Goal: Task Accomplishment & Management: Manage account settings

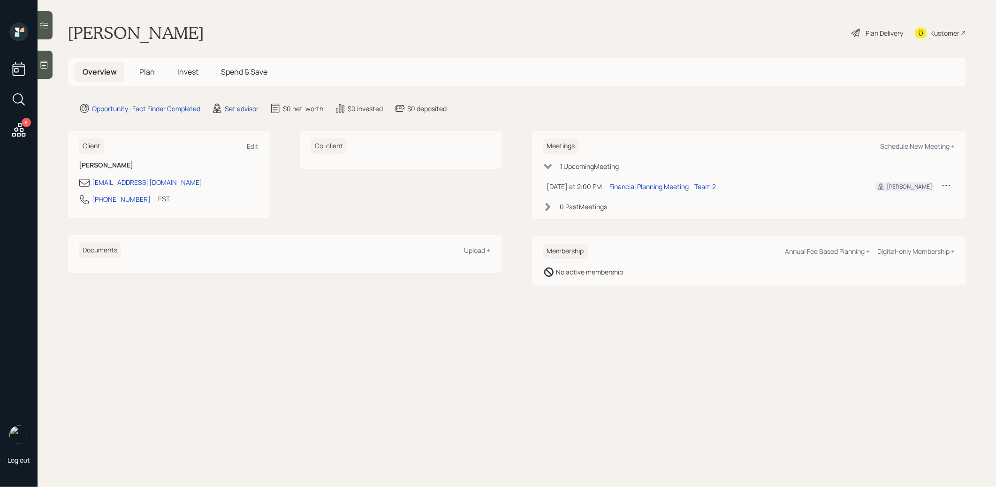
click at [237, 106] on div "Set advisor" at bounding box center [242, 109] width 34 height 10
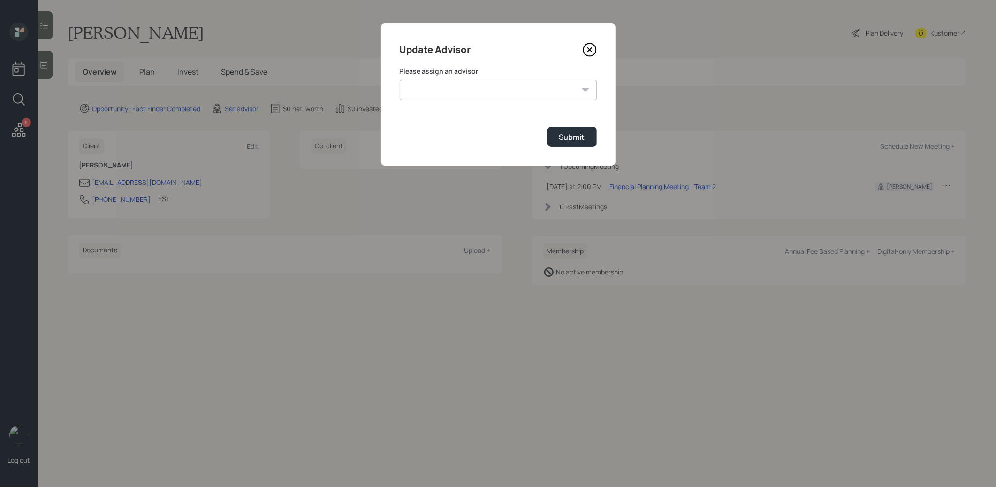
click at [456, 93] on select "Michael Russo Jonah Coleman Tyler End Treva Nostdahl Eric Schwartz Sami Boghos …" at bounding box center [498, 90] width 197 height 21
select select "8b79112e-3cfb-44f9-89e7-15267fe946c1"
click at [400, 80] on select "Michael Russo Jonah Coleman Tyler End Treva Nostdahl Eric Schwartz Sami Boghos …" at bounding box center [498, 90] width 197 height 21
click at [564, 139] on div "Submit" at bounding box center [572, 137] width 26 height 10
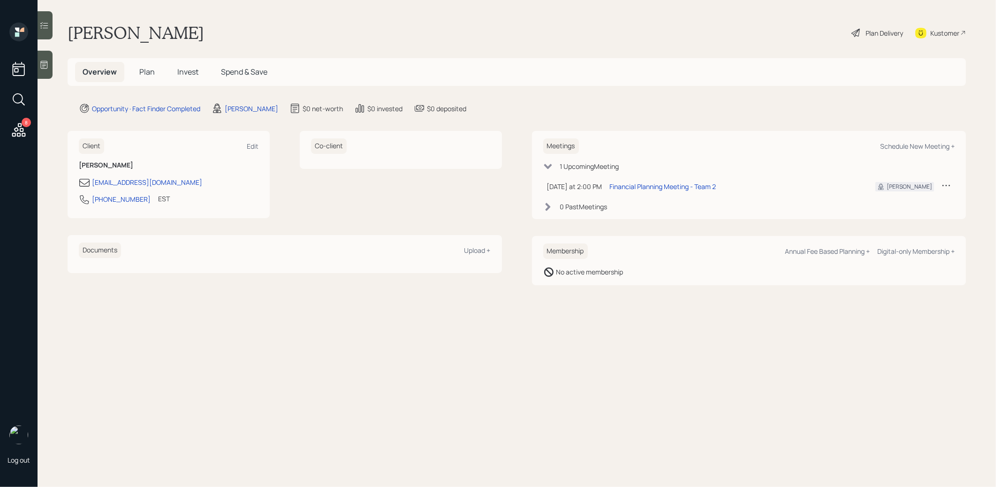
click at [49, 68] on div at bounding box center [45, 65] width 15 height 28
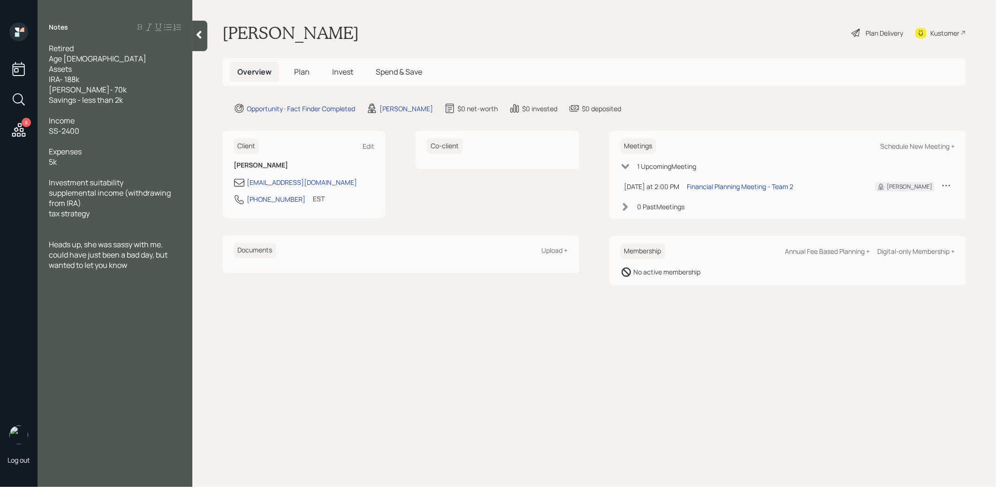
click at [301, 72] on span "Plan" at bounding box center [301, 72] width 15 height 10
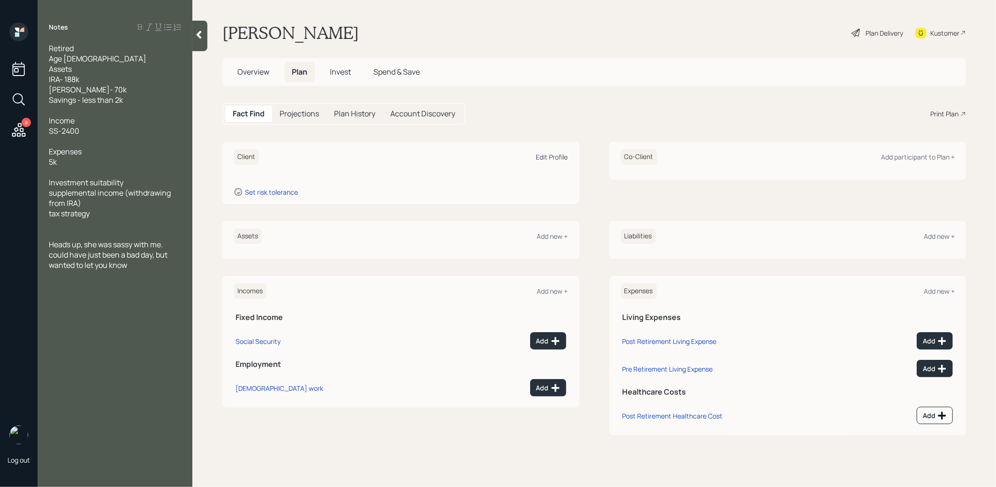
click at [546, 155] on div "Edit Profile" at bounding box center [552, 156] width 32 height 9
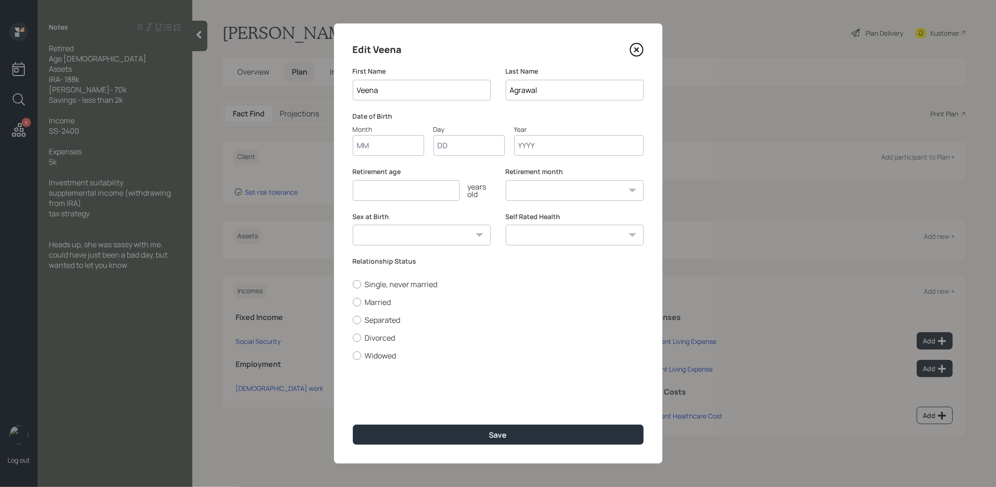
click at [375, 142] on input "Month" at bounding box center [388, 145] width 71 height 21
type input "01"
type input "1957"
select select "1"
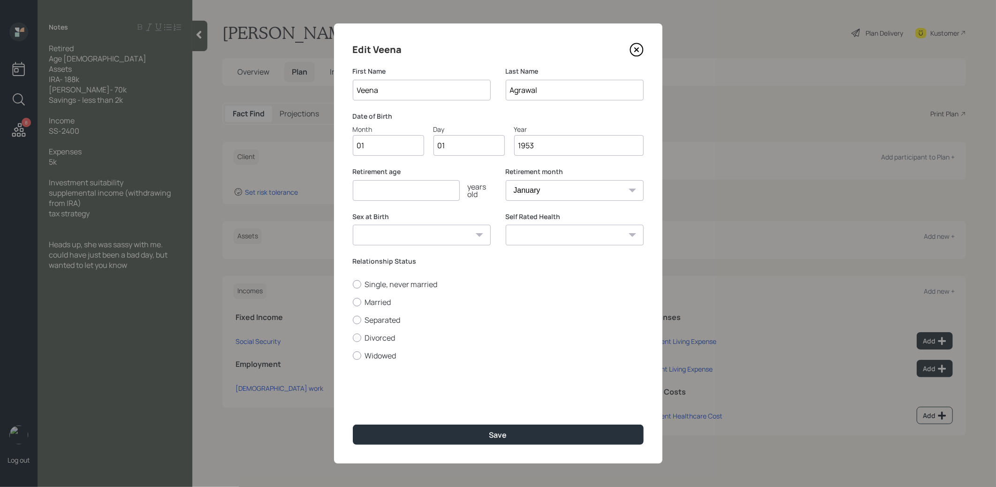
type input "1953"
click at [367, 187] on input "number" at bounding box center [406, 190] width 107 height 21
type input "67"
click at [443, 440] on button "Save" at bounding box center [498, 435] width 291 height 20
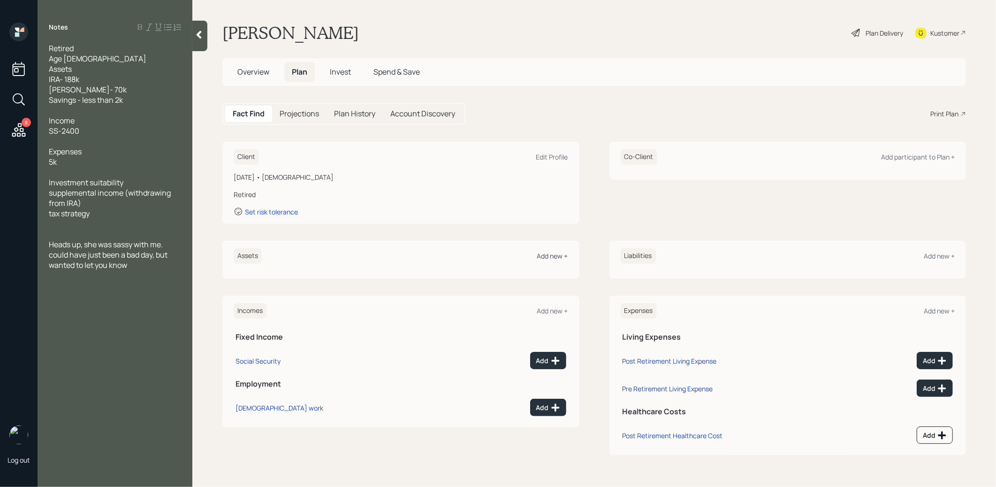
click at [549, 256] on div "Add new +" at bounding box center [552, 255] width 31 height 9
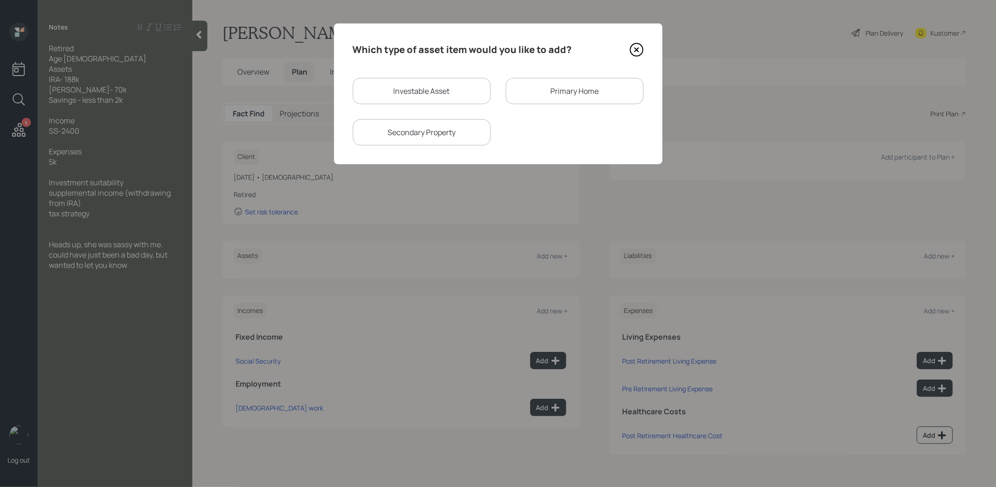
click at [429, 91] on div "Investable Asset" at bounding box center [422, 91] width 138 height 26
select select "taxable"
select select "balanced"
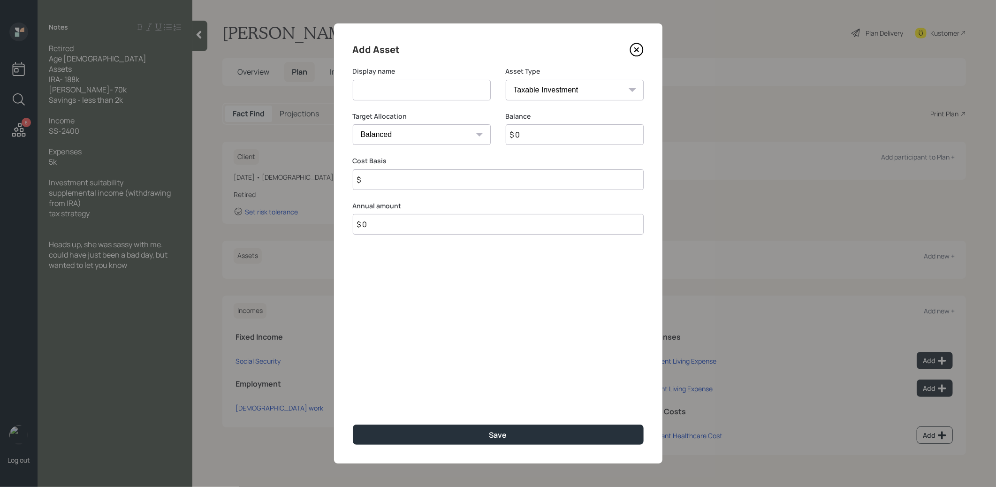
click at [429, 91] on input at bounding box center [422, 90] width 138 height 21
type input "IRA"
click at [586, 93] on select "SEP IRA IRA Roth IRA 401(k) Roth 401(k) 403(b) Roth 403(b) 457(b) Roth 457(b) H…" at bounding box center [575, 90] width 138 height 21
select select "ira"
click at [506, 80] on select "SEP IRA IRA Roth IRA 401(k) Roth 401(k) 403(b) Roth 403(b) 457(b) Roth 457(b) H…" at bounding box center [575, 90] width 138 height 21
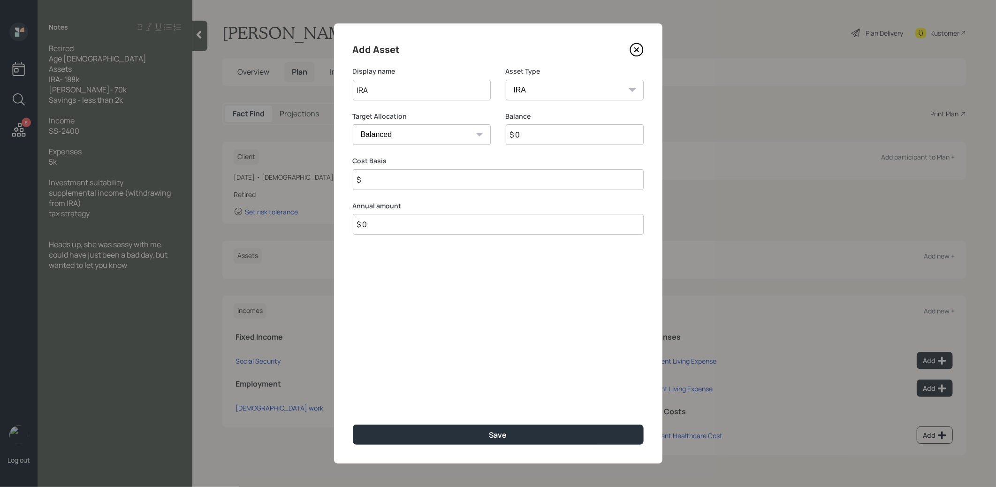
type input "$"
click at [533, 134] on input "$ 0" at bounding box center [575, 134] width 138 height 21
type input "$ 188,000"
click at [456, 182] on input "$" at bounding box center [498, 179] width 291 height 21
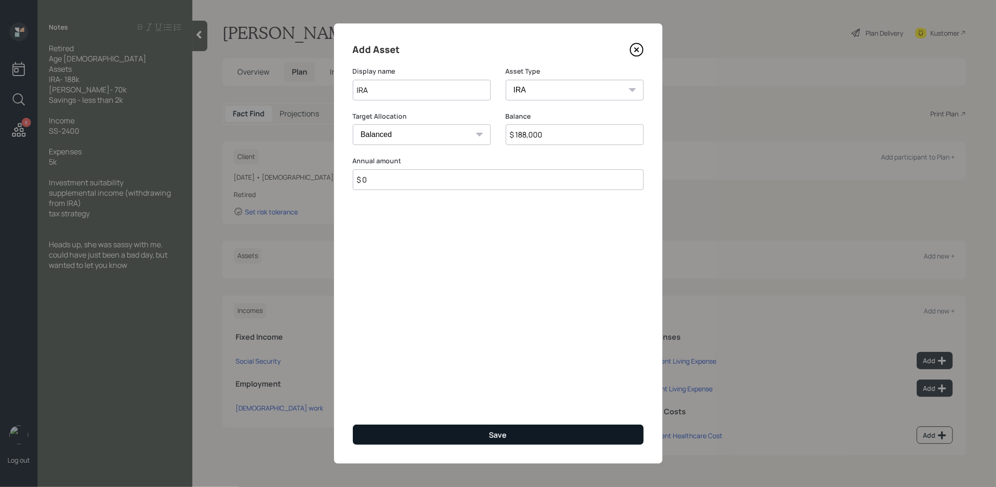
type input "$ 0"
click at [452, 439] on button "Save" at bounding box center [498, 435] width 291 height 20
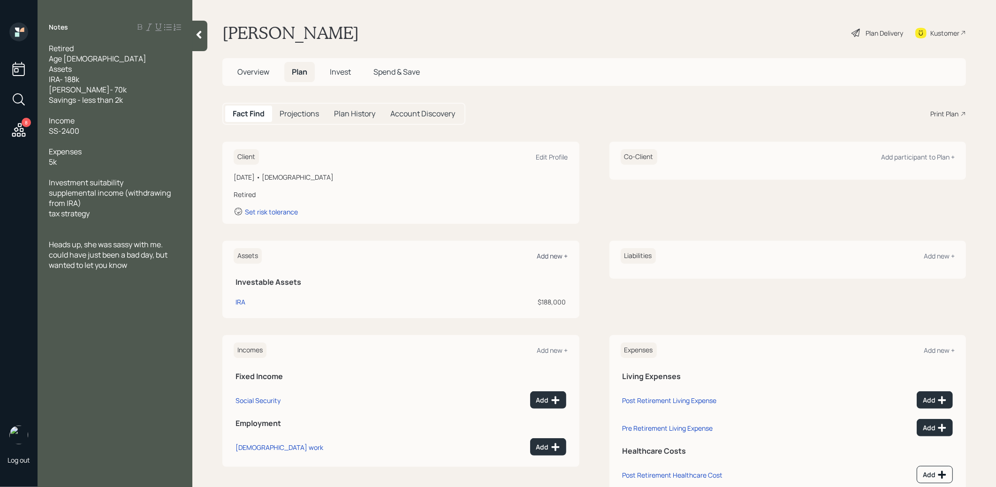
click at [553, 252] on div "Add new +" at bounding box center [552, 255] width 31 height 9
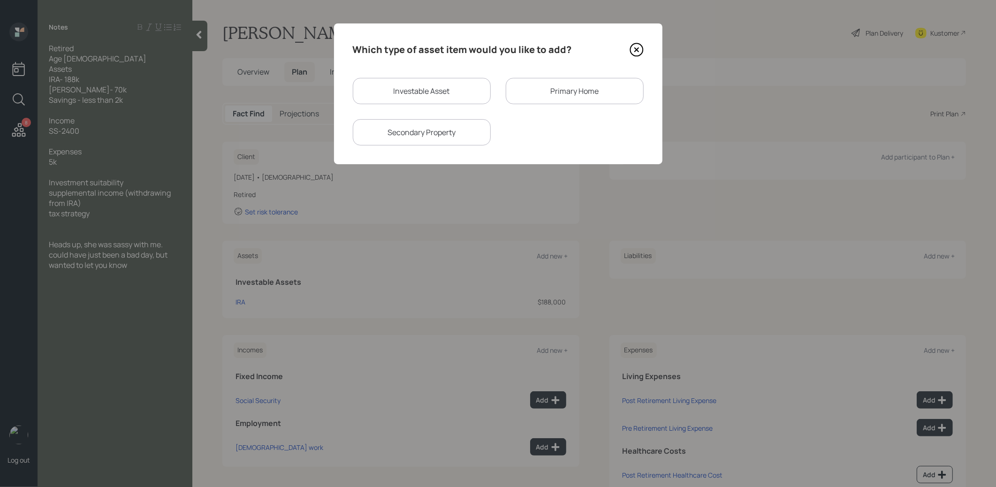
click at [451, 96] on div "Investable Asset" at bounding box center [422, 91] width 138 height 26
select select "taxable"
select select "balanced"
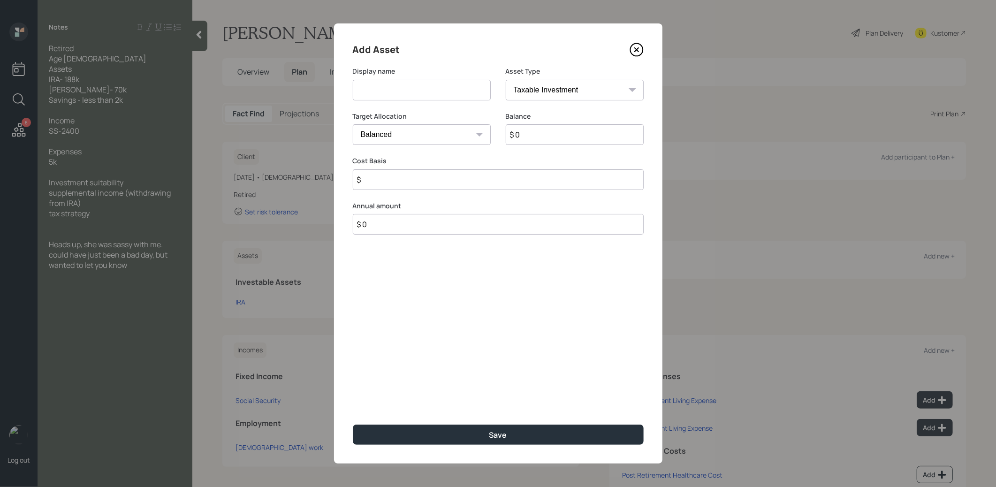
click at [444, 96] on input at bounding box center [422, 90] width 138 height 21
type input "[PERSON_NAME]"
click at [554, 88] on select "SEP IRA IRA Roth IRA 401(k) Roth 401(k) 403(b) Roth 403(b) 457(b) Roth 457(b) H…" at bounding box center [575, 90] width 138 height 21
select select "ira"
click at [506, 80] on select "SEP IRA IRA Roth IRA 401(k) Roth 401(k) 403(b) Roth 403(b) 457(b) Roth 457(b) H…" at bounding box center [575, 90] width 138 height 21
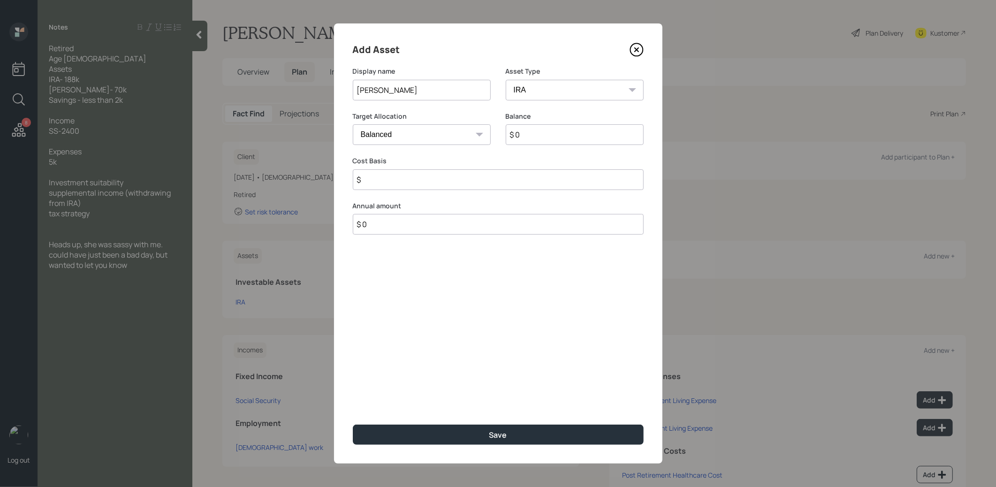
type input "$"
click at [553, 136] on input "$ 0" at bounding box center [575, 134] width 138 height 21
type input "$ 70,000"
click at [455, 180] on input "$" at bounding box center [498, 179] width 291 height 21
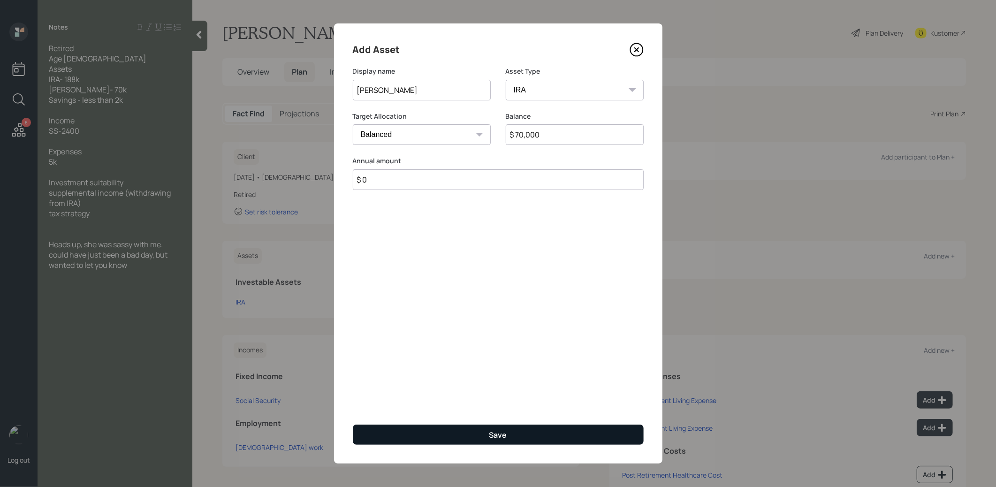
type input "$ 0"
click at [425, 432] on button "Save" at bounding box center [498, 435] width 291 height 20
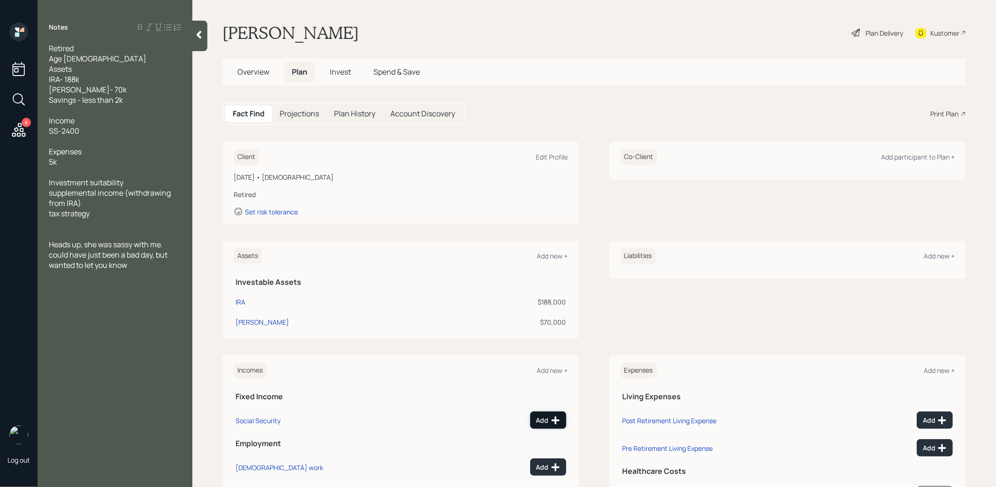
click at [546, 420] on div "Add" at bounding box center [548, 420] width 24 height 9
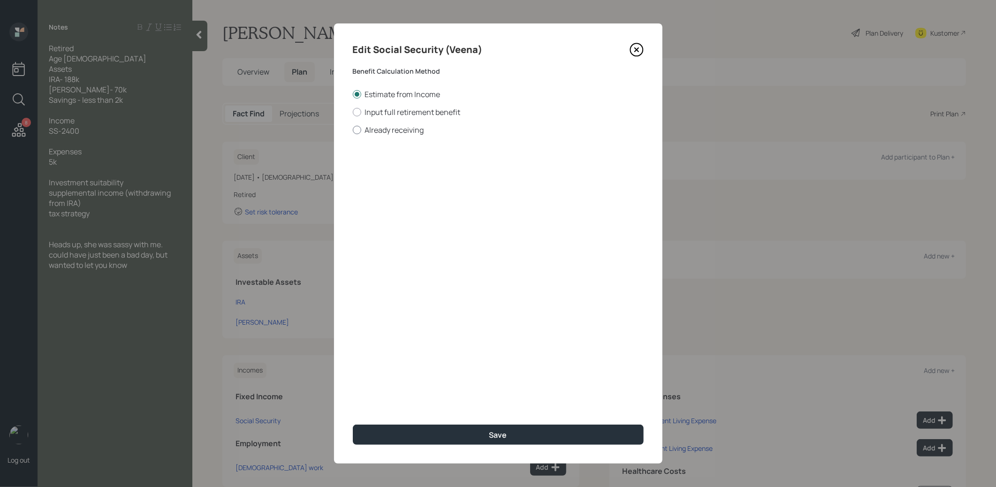
click at [359, 130] on div at bounding box center [357, 130] width 8 height 8
click at [353, 130] on input "Already receiving" at bounding box center [352, 129] width 0 height 0
radio input "true"
click at [384, 176] on input "$" at bounding box center [498, 169] width 291 height 21
type input "$ 2,400"
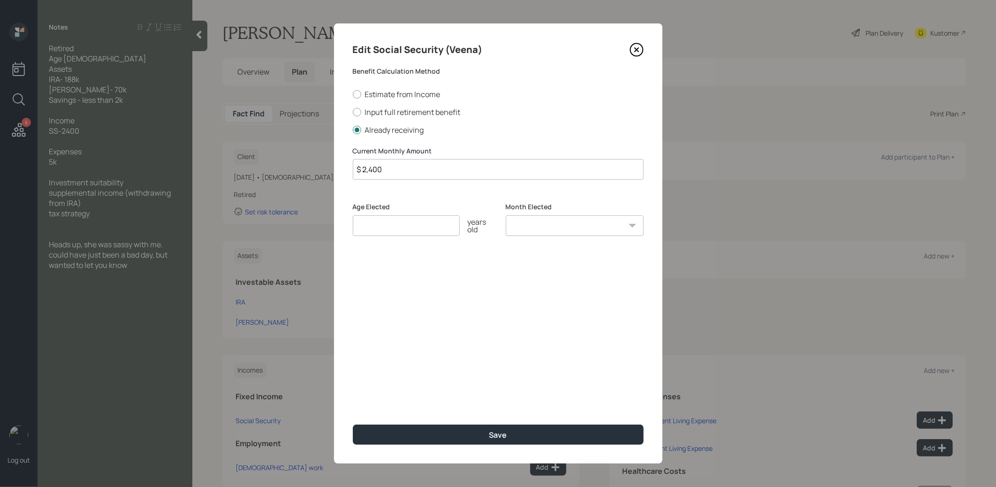
click at [379, 225] on input "number" at bounding box center [406, 225] width 107 height 21
type input "67"
click at [542, 229] on select "January February March April May June July August September October November De…" at bounding box center [575, 225] width 138 height 21
select select "1"
click at [506, 215] on select "January February March April May June July August September October November De…" at bounding box center [575, 225] width 138 height 21
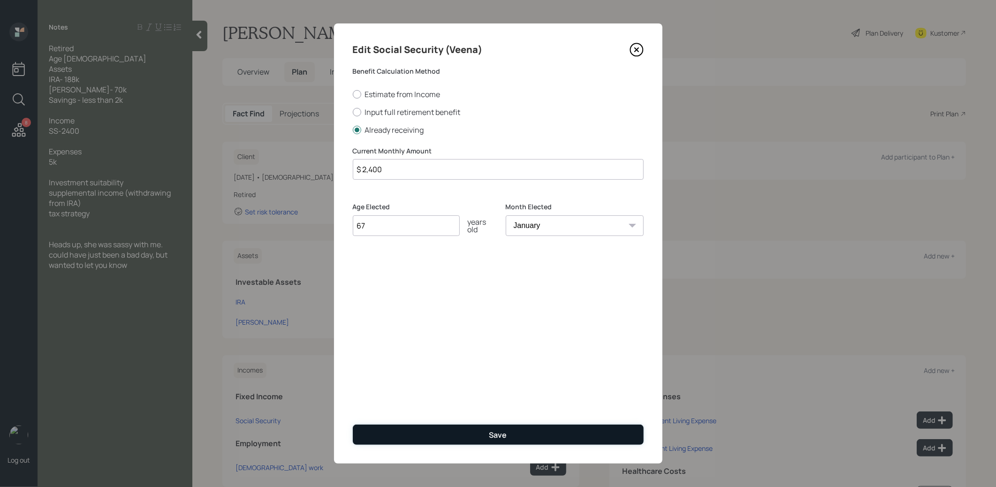
click at [438, 436] on button "Save" at bounding box center [498, 435] width 291 height 20
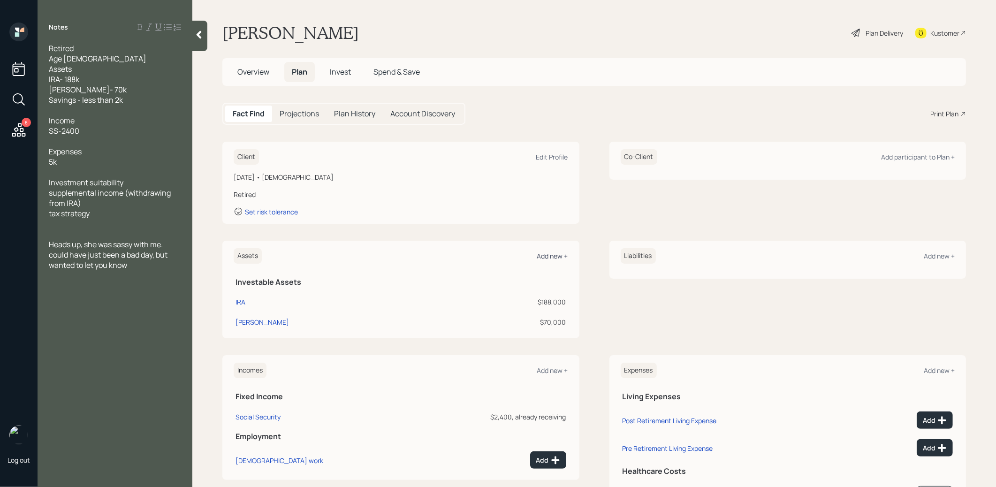
click at [554, 251] on div "Add new +" at bounding box center [552, 255] width 31 height 9
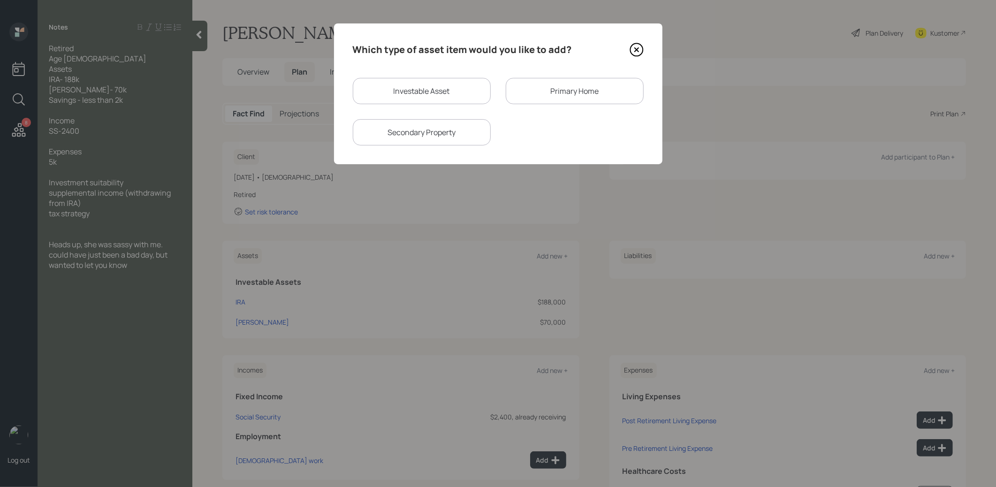
click at [439, 91] on div "Investable Asset" at bounding box center [422, 91] width 138 height 26
select select "taxable"
select select "balanced"
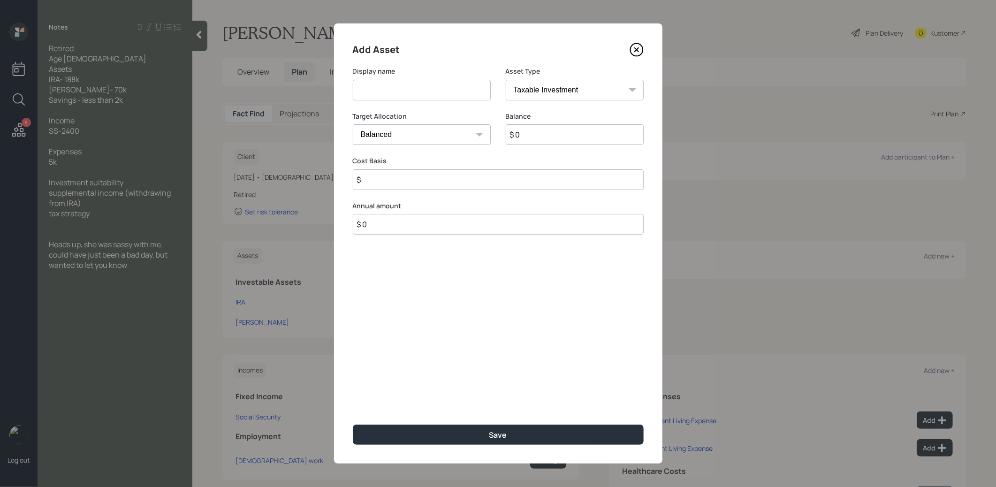
click at [420, 89] on input at bounding box center [422, 90] width 138 height 21
type input "Savings"
click at [557, 134] on input "$ 0" at bounding box center [575, 134] width 138 height 21
type input "$ 2,000"
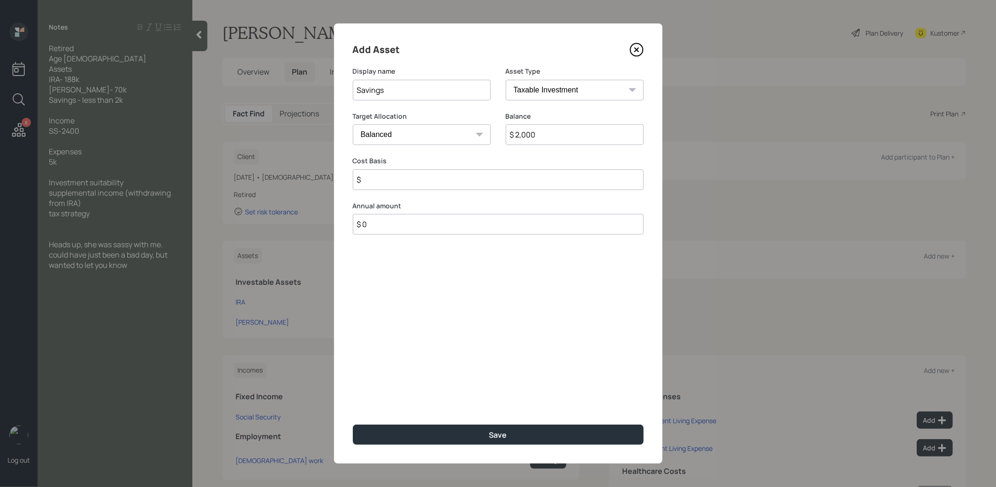
click at [412, 180] on input "$" at bounding box center [498, 179] width 291 height 21
type input "$ 2,000"
click at [394, 129] on select "Cash Conservative Balanced Aggressive" at bounding box center [422, 134] width 138 height 21
select select "uninvested"
click at [353, 124] on select "Cash Conservative Balanced Aggressive" at bounding box center [422, 134] width 138 height 21
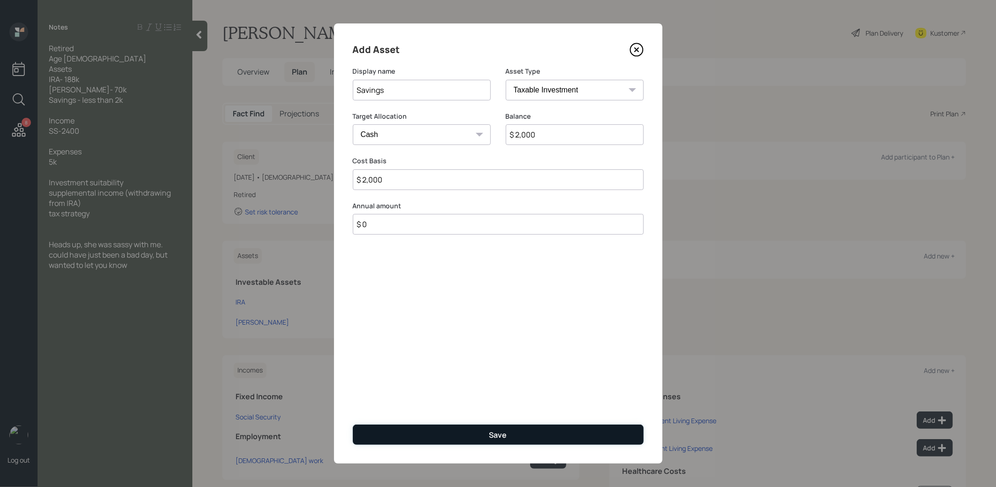
click at [428, 439] on button "Save" at bounding box center [498, 435] width 291 height 20
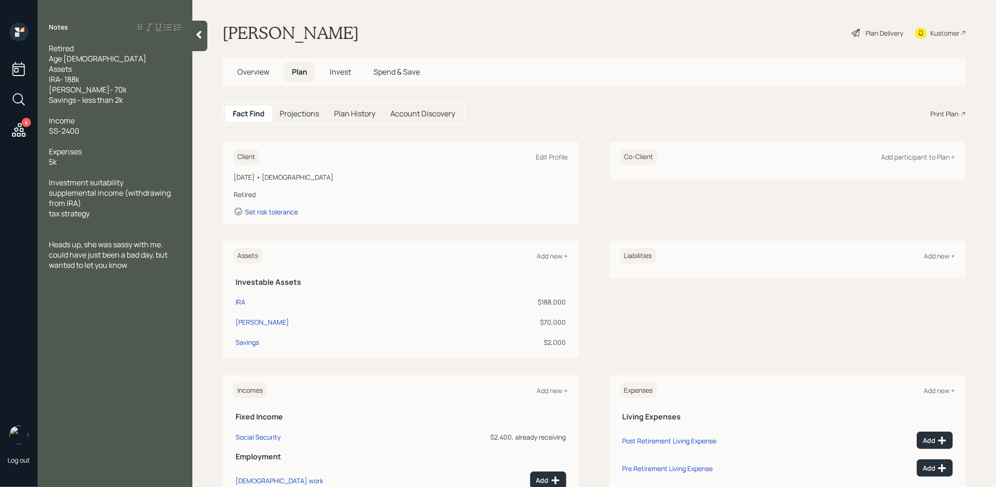
scroll to position [69, 0]
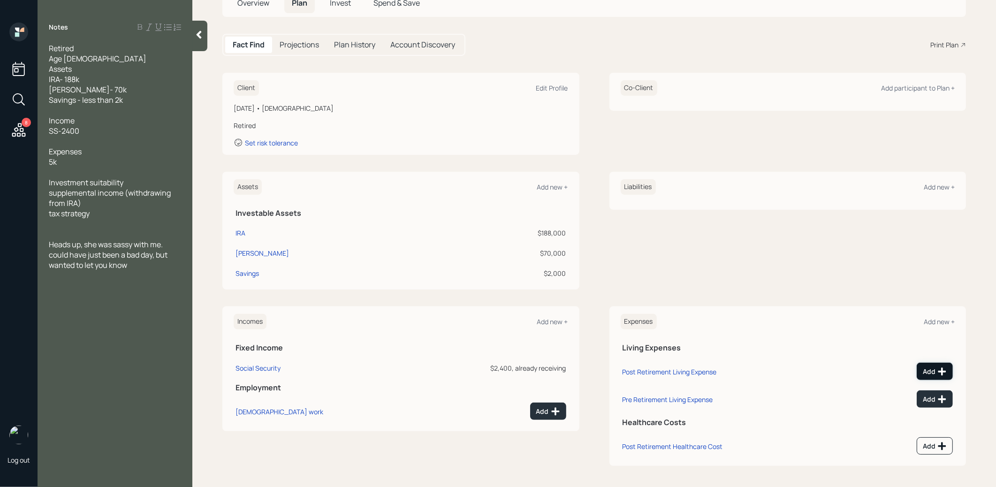
click at [927, 367] on div "Add" at bounding box center [935, 371] width 24 height 9
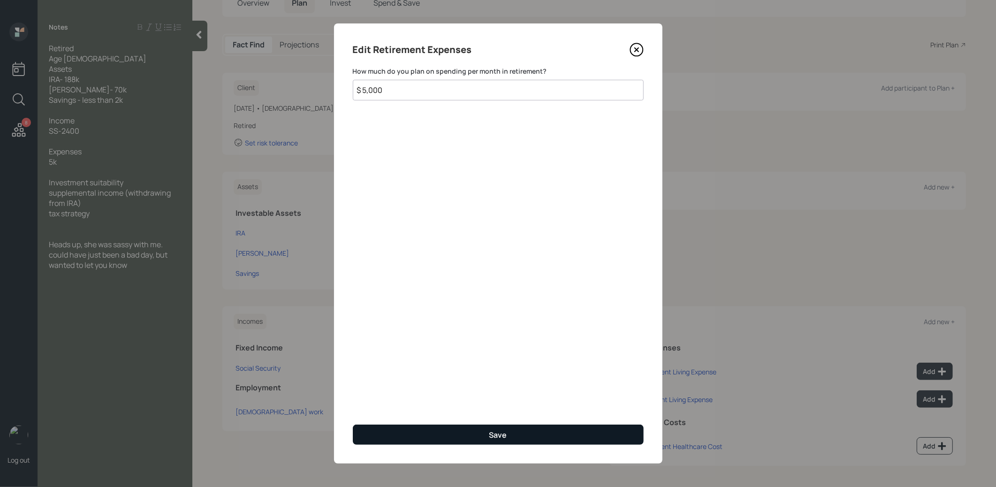
type input "$ 5,000"
click at [589, 431] on button "Save" at bounding box center [498, 435] width 291 height 20
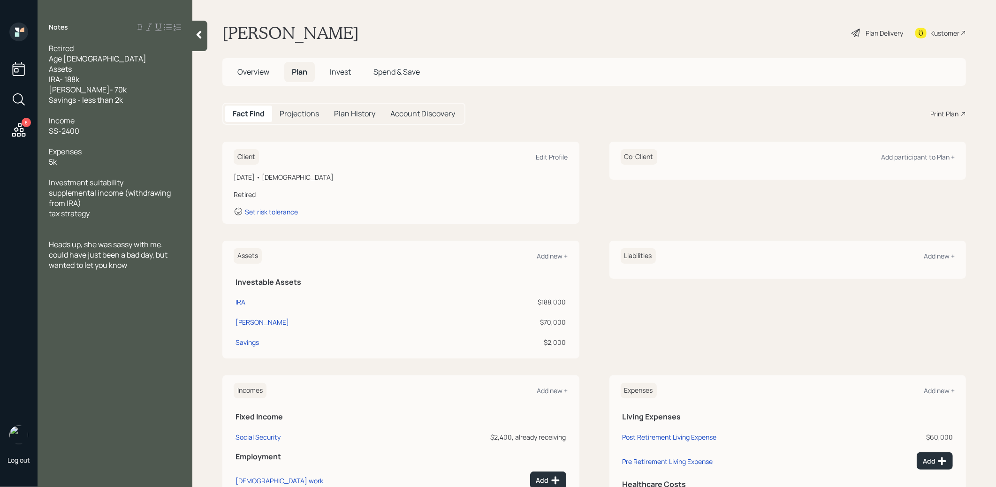
click at [884, 33] on div "Plan Delivery" at bounding box center [884, 33] width 38 height 10
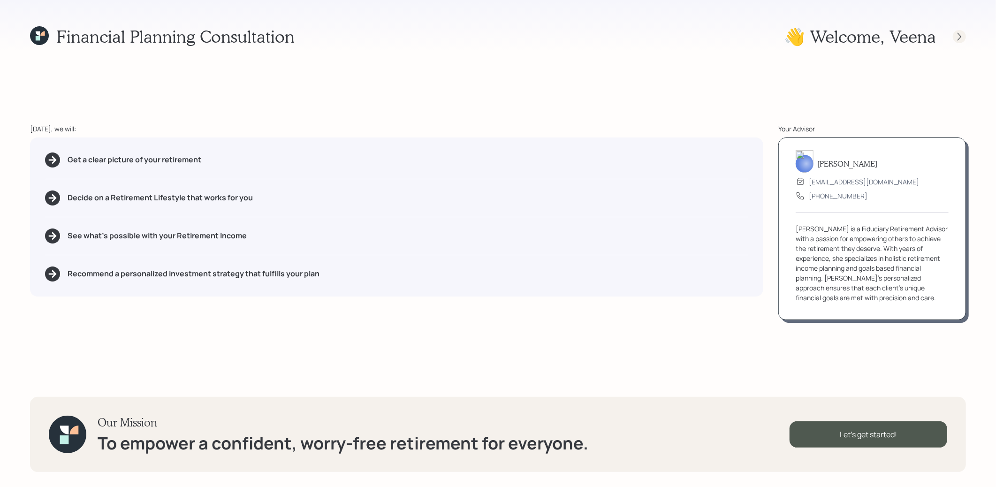
click at [962, 37] on icon at bounding box center [959, 36] width 9 height 9
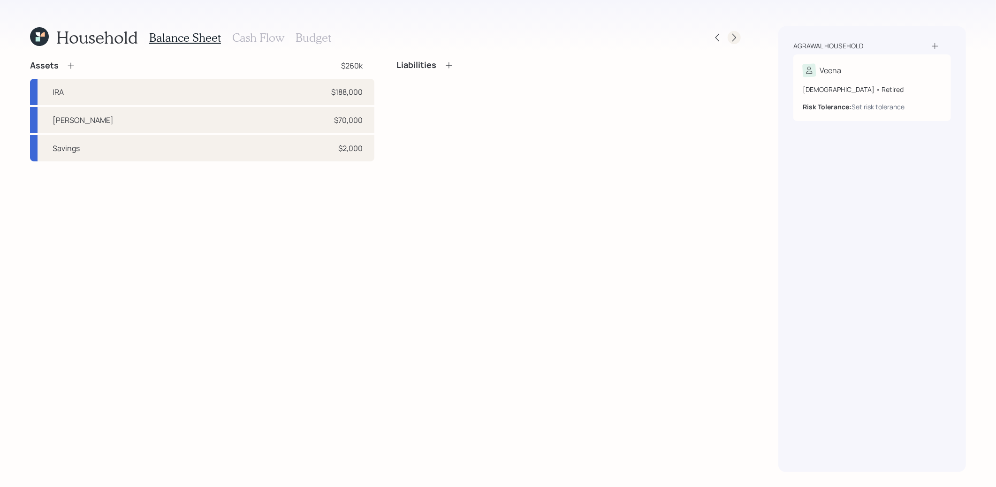
click at [735, 38] on icon at bounding box center [734, 38] width 4 height 8
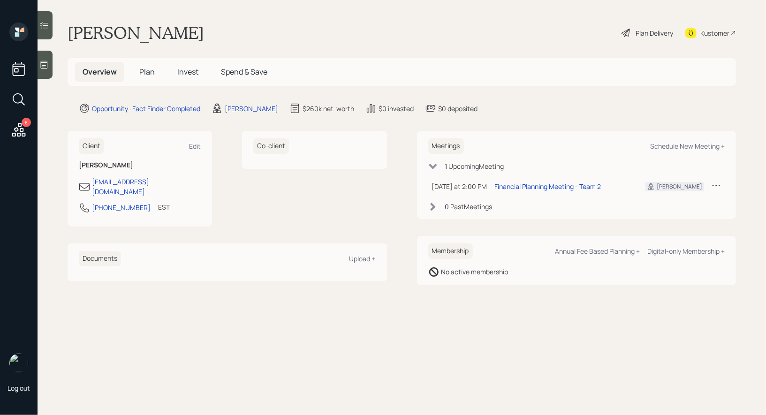
click at [627, 30] on icon at bounding box center [626, 33] width 8 height 8
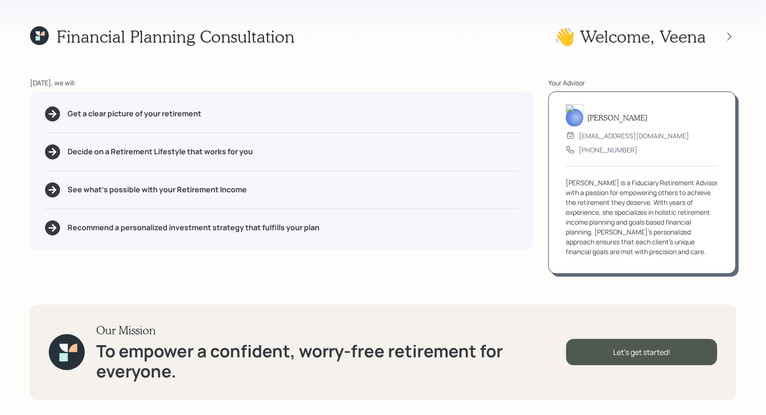
click at [385, 248] on div "Get a clear picture of your retirement Decide on a Retirement Lifestyle that wo…" at bounding box center [281, 170] width 503 height 159
click at [729, 35] on icon at bounding box center [730, 36] width 4 height 8
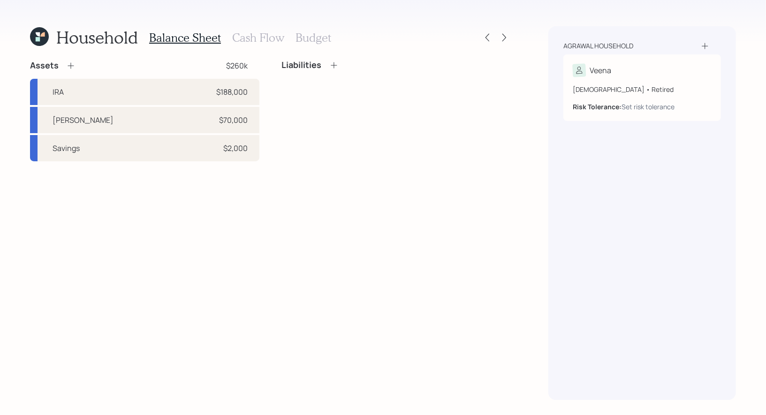
click at [246, 36] on h3 "Cash Flow" at bounding box center [258, 38] width 52 height 14
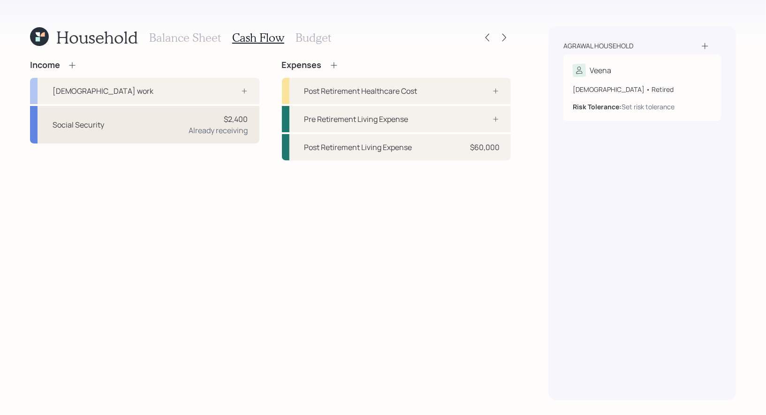
click at [188, 114] on div "Social Security $2,400 Already receiving" at bounding box center [144, 125] width 229 height 38
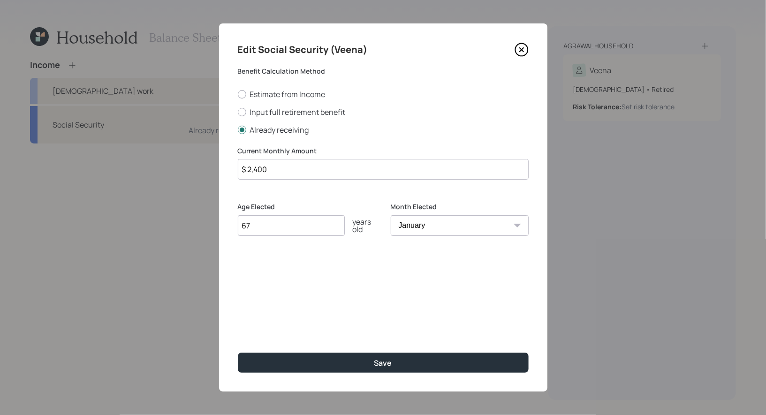
click at [294, 175] on input "$ 2,400" at bounding box center [383, 169] width 291 height 21
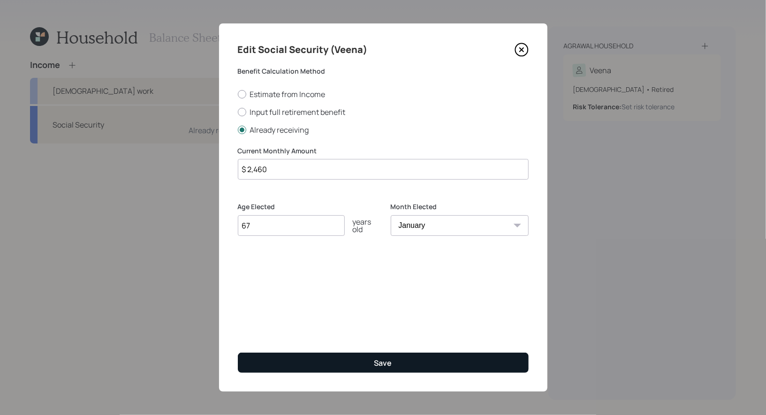
type input "$ 2,460"
click at [307, 363] on button "Save" at bounding box center [383, 363] width 291 height 20
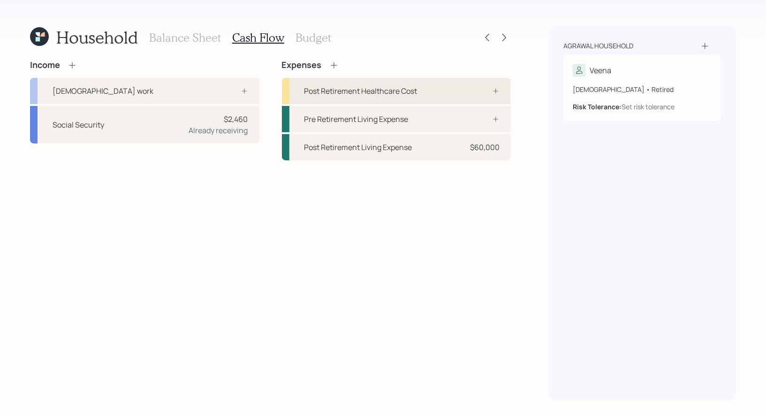
click at [359, 94] on div "Post Retirement Healthcare Cost" at bounding box center [360, 90] width 113 height 11
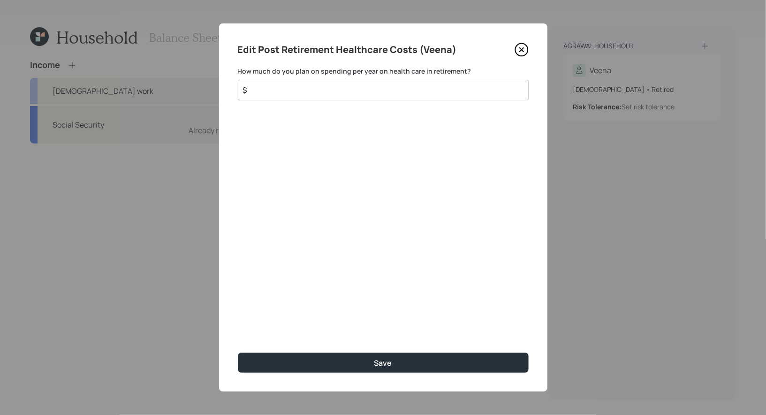
click at [391, 91] on input "$" at bounding box center [379, 89] width 275 height 11
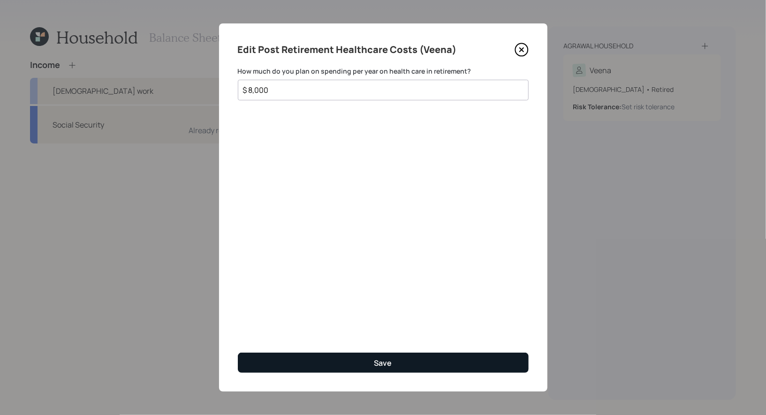
type input "$ 8,000"
click at [343, 361] on button "Save" at bounding box center [383, 363] width 291 height 20
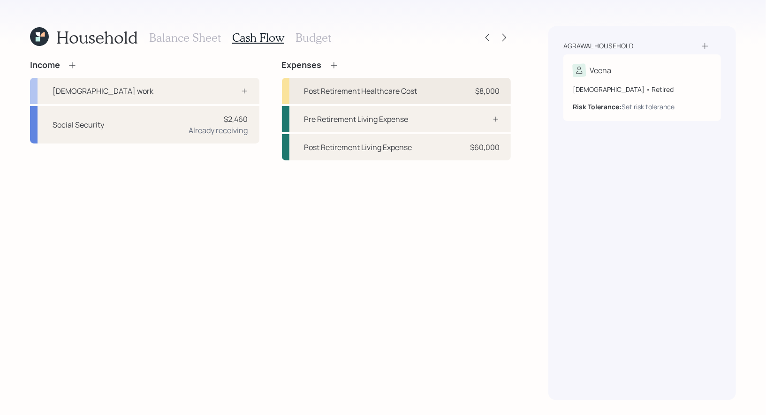
click at [410, 94] on div "Post Retirement Healthcare Cost" at bounding box center [360, 90] width 113 height 11
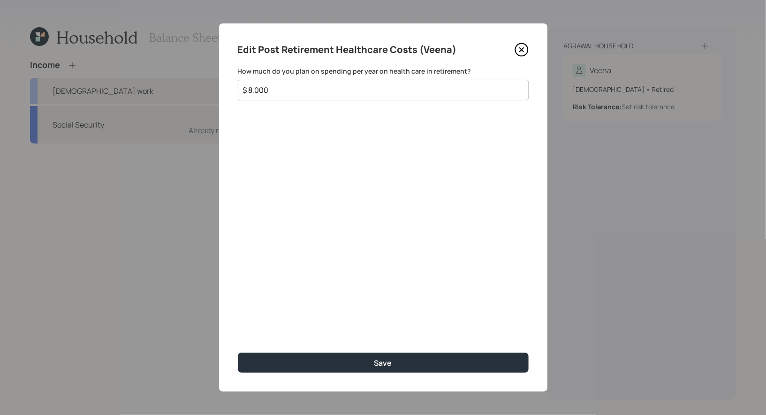
click at [337, 88] on input "$ 8,000" at bounding box center [379, 89] width 275 height 11
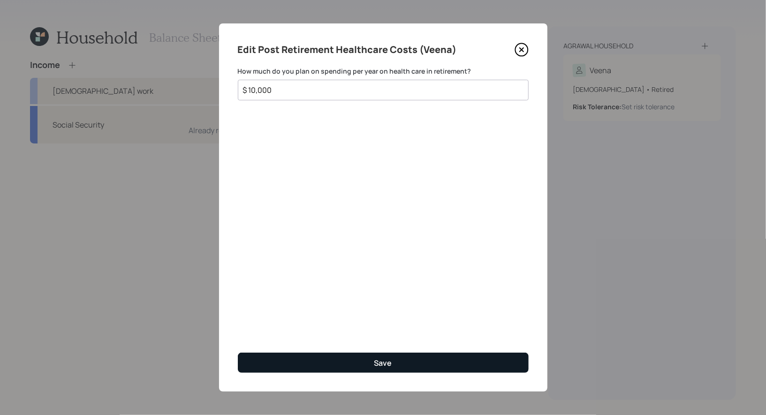
type input "$ 10,000"
click at [332, 357] on button "Save" at bounding box center [383, 363] width 291 height 20
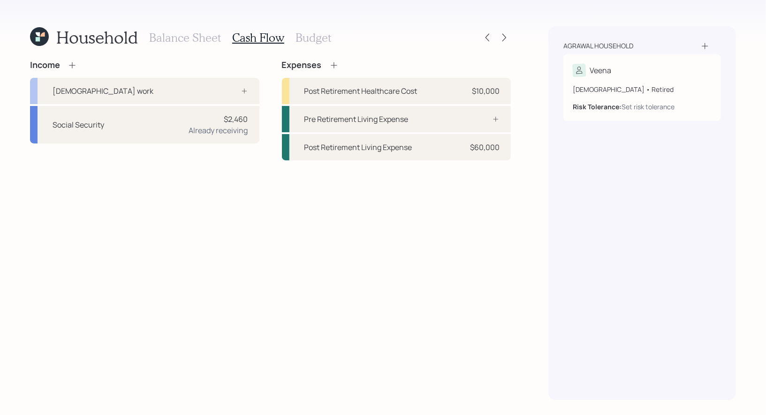
click at [332, 62] on icon at bounding box center [333, 65] width 9 height 9
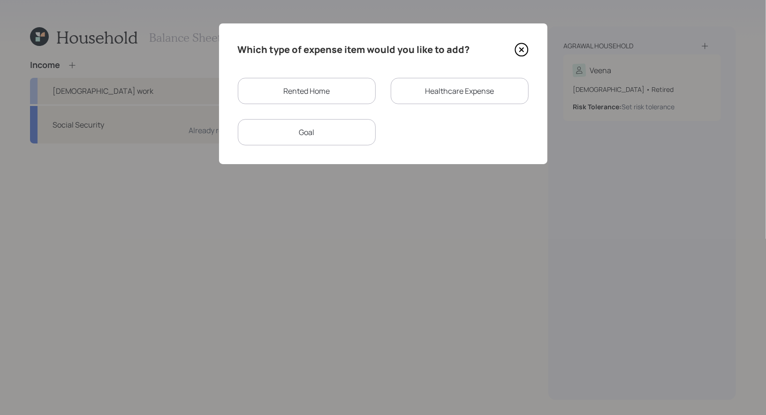
click at [323, 96] on div "Rented Home" at bounding box center [307, 91] width 138 height 26
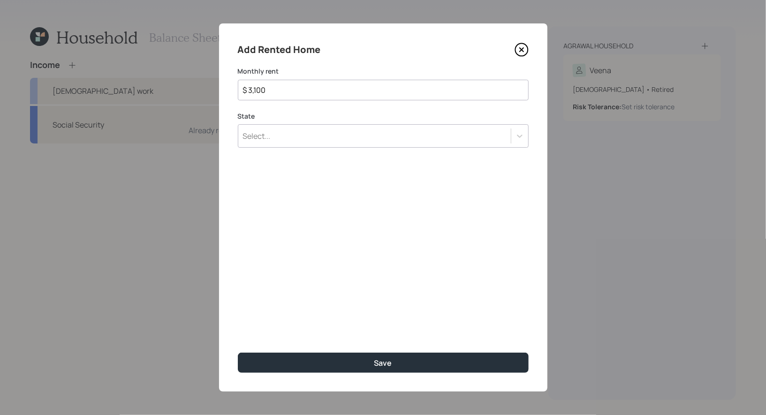
type input "$ 3,100"
click at [316, 137] on div "Select..." at bounding box center [374, 136] width 273 height 16
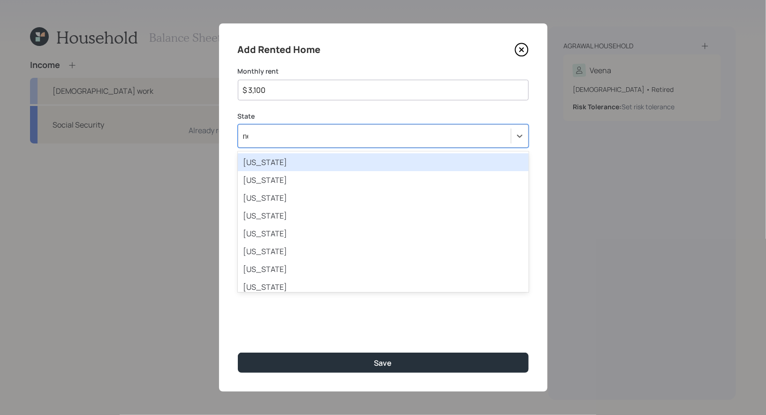
type input "new"
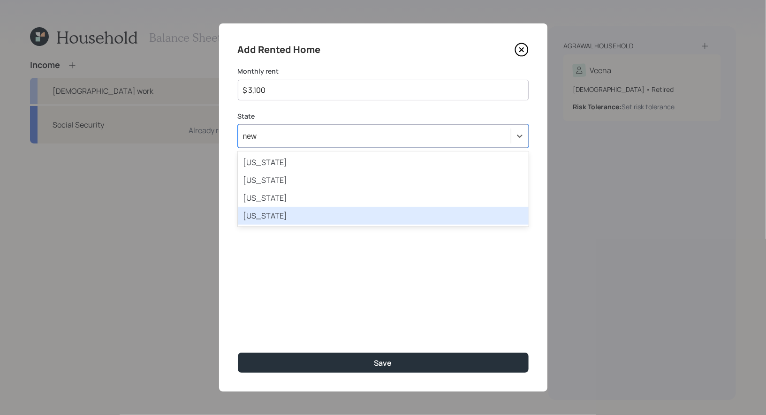
click at [270, 217] on div "New York" at bounding box center [383, 216] width 291 height 18
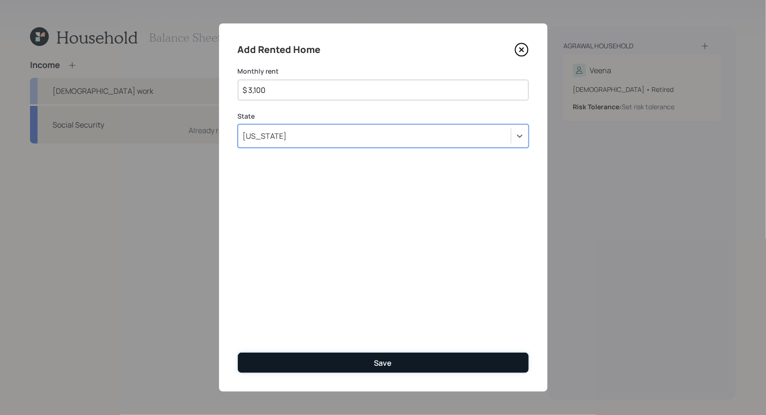
click at [328, 362] on button "Save" at bounding box center [383, 363] width 291 height 20
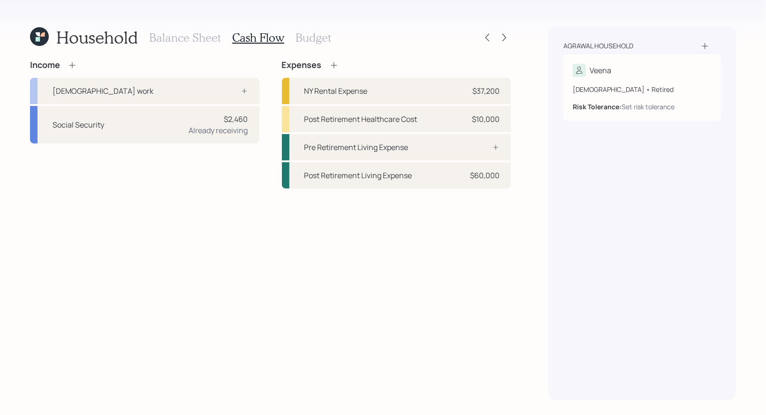
click at [303, 34] on h3 "Budget" at bounding box center [314, 38] width 36 height 14
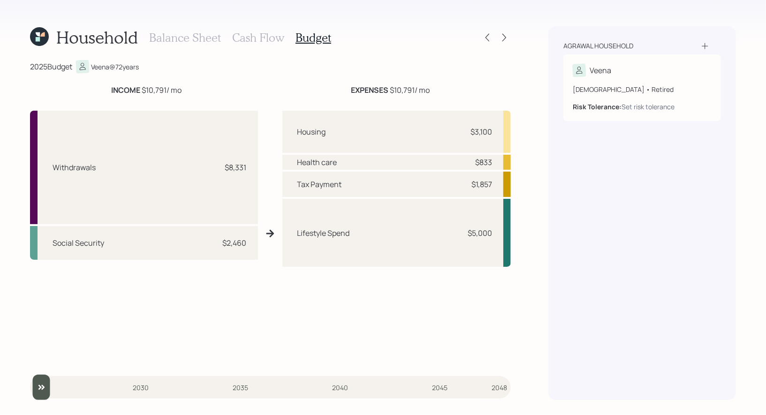
click at [252, 36] on h3 "Cash Flow" at bounding box center [258, 38] width 52 height 14
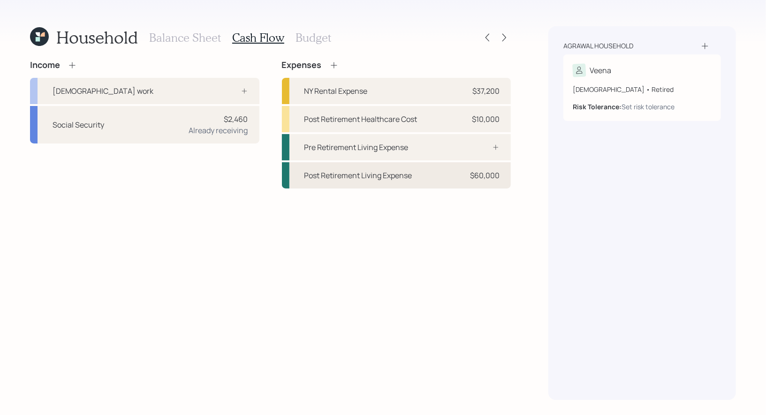
click at [412, 181] on div "Post Retirement Living Expense $60,000" at bounding box center [396, 175] width 229 height 26
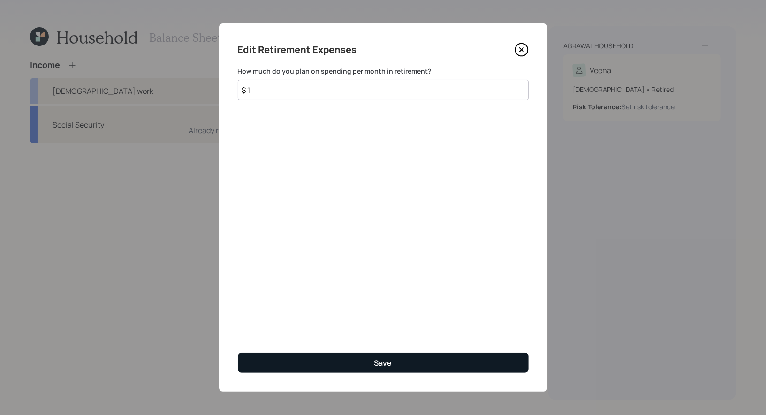
type input "$ 1"
click at [283, 365] on button "Save" at bounding box center [383, 363] width 291 height 20
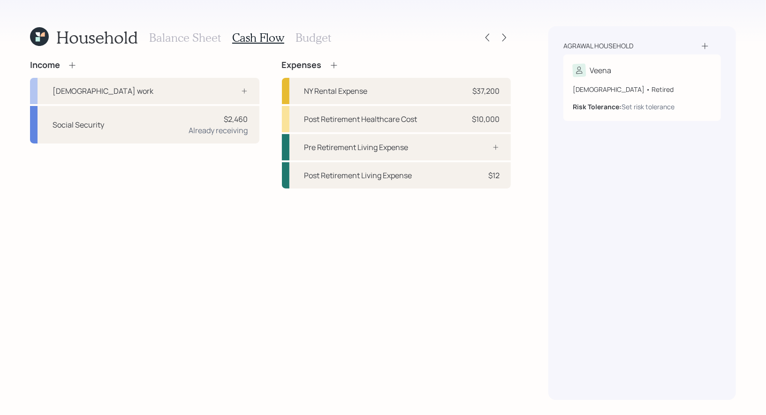
click at [308, 40] on h3 "Budget" at bounding box center [314, 38] width 36 height 14
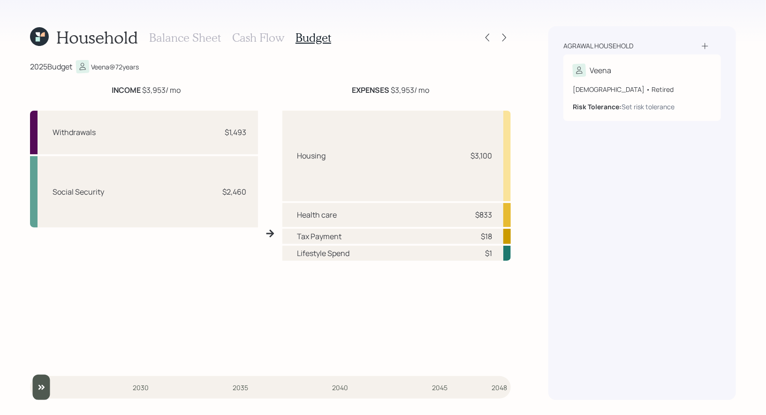
click at [248, 38] on h3 "Cash Flow" at bounding box center [258, 38] width 52 height 14
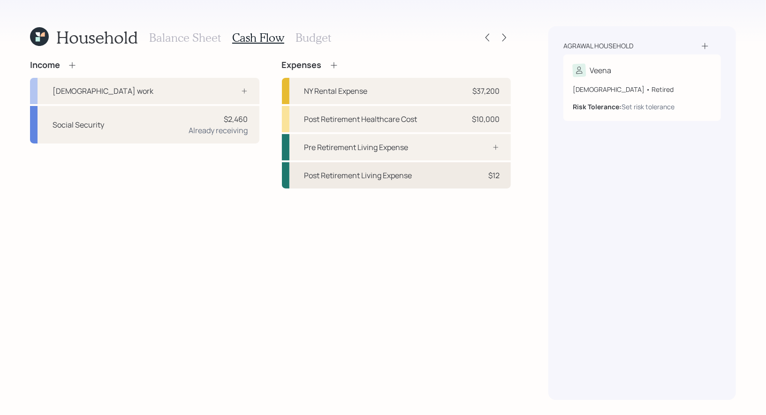
click at [347, 174] on div "Post Retirement Living Expense" at bounding box center [358, 175] width 108 height 11
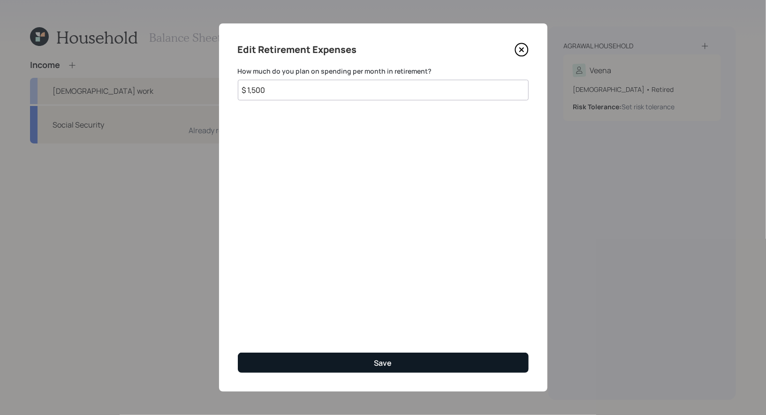
type input "$ 1,500"
click at [327, 365] on button "Save" at bounding box center [383, 363] width 291 height 20
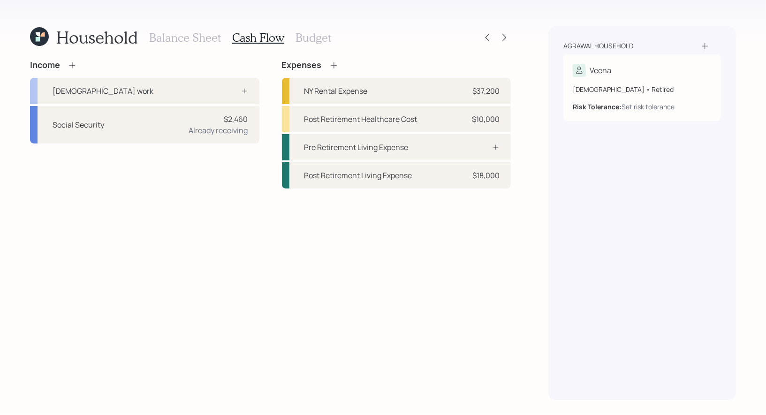
click at [305, 36] on h3 "Budget" at bounding box center [314, 38] width 36 height 14
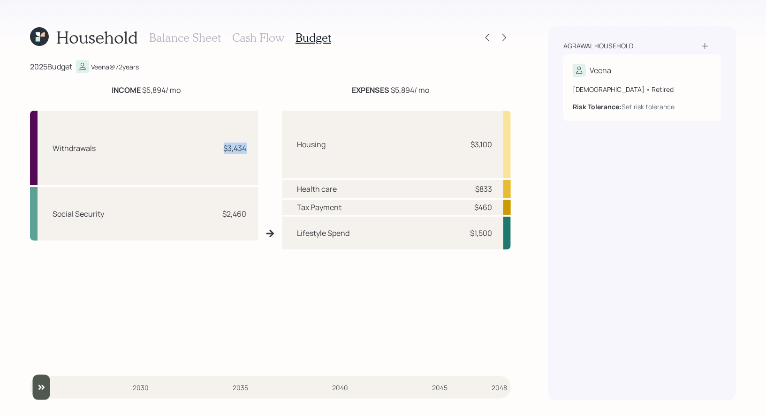
drag, startPoint x: 247, startPoint y: 147, endPoint x: 221, endPoint y: 147, distance: 25.3
click at [221, 147] on div "Withdrawals $3,434" at bounding box center [144, 148] width 228 height 75
click at [321, 236] on div "Lifestyle Spend" at bounding box center [323, 233] width 53 height 11
click at [262, 36] on h3 "Cash Flow" at bounding box center [258, 38] width 52 height 14
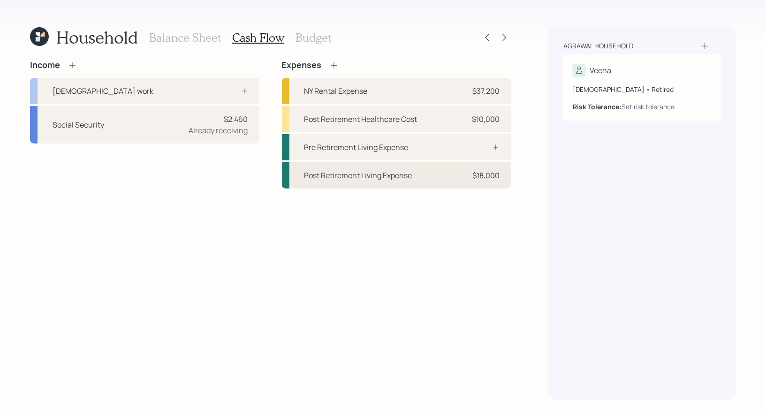
click at [334, 177] on div "Post Retirement Living Expense" at bounding box center [358, 175] width 108 height 11
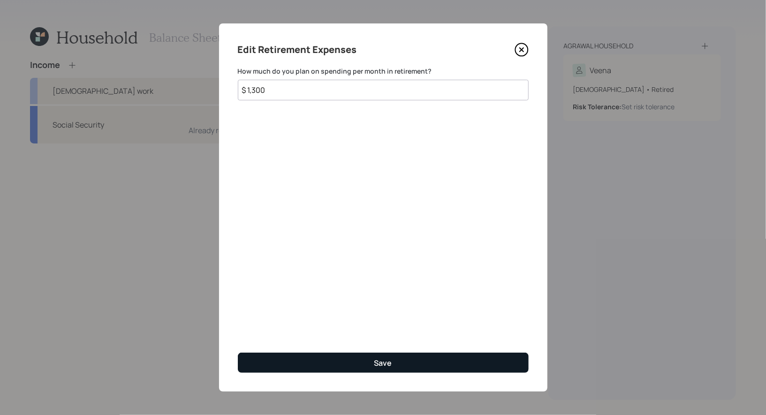
type input "$ 1,300"
click at [304, 364] on button "Save" at bounding box center [383, 363] width 291 height 20
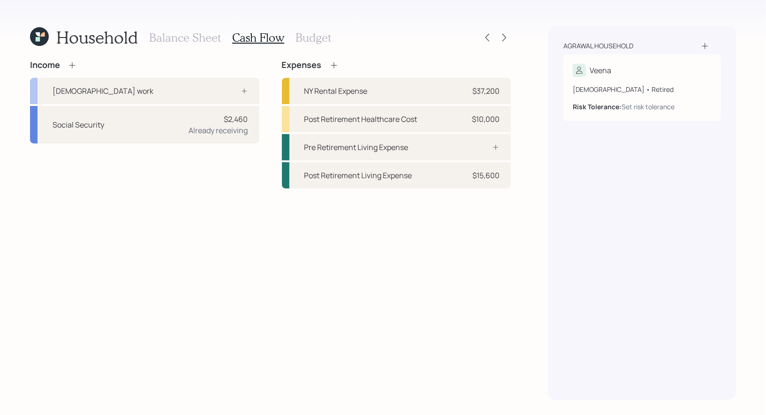
click at [303, 40] on h3 "Budget" at bounding box center [314, 38] width 36 height 14
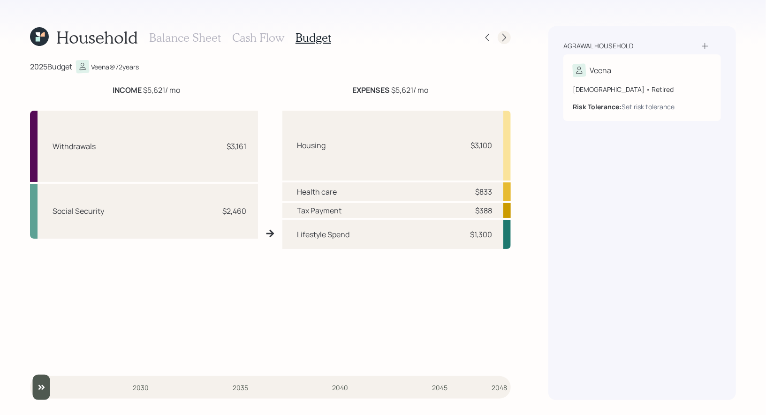
click at [507, 39] on icon at bounding box center [504, 37] width 9 height 9
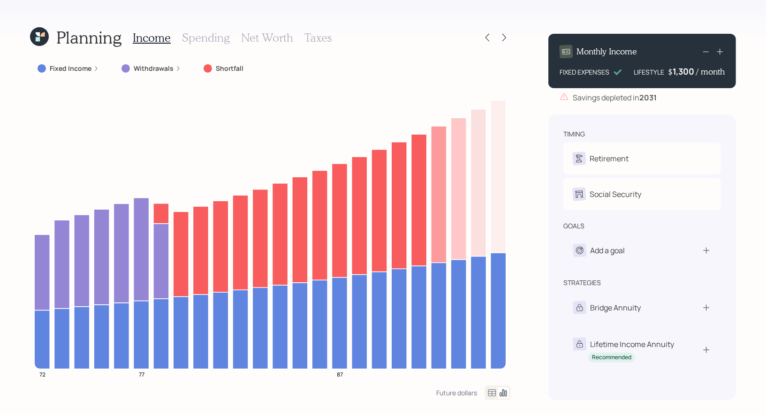
click at [681, 74] on div "1,300" at bounding box center [684, 71] width 23 height 11
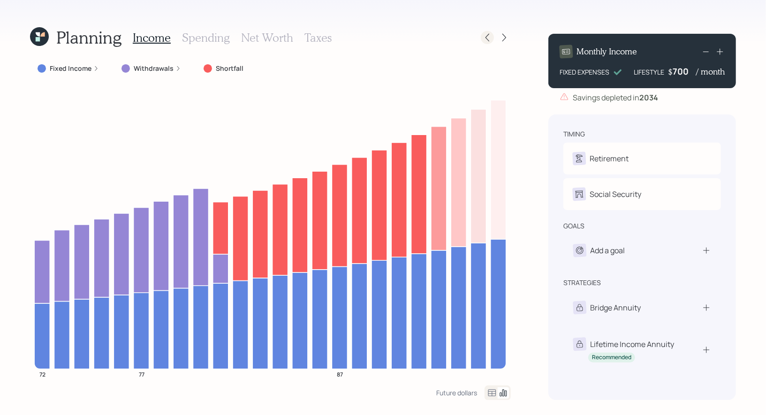
click at [488, 40] on icon at bounding box center [487, 37] width 9 height 9
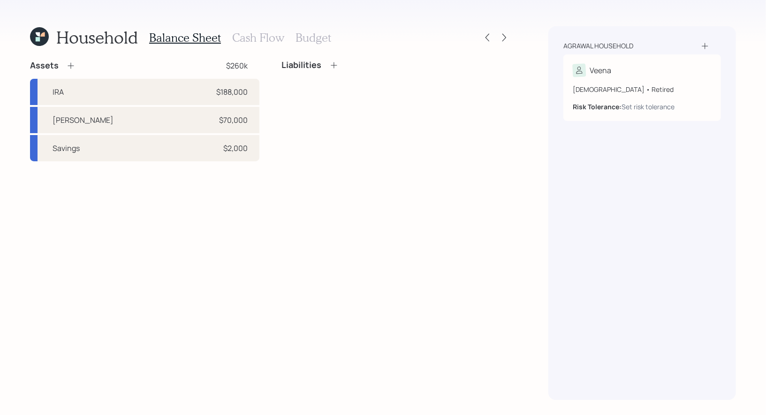
click at [259, 42] on h3 "Cash Flow" at bounding box center [258, 38] width 52 height 14
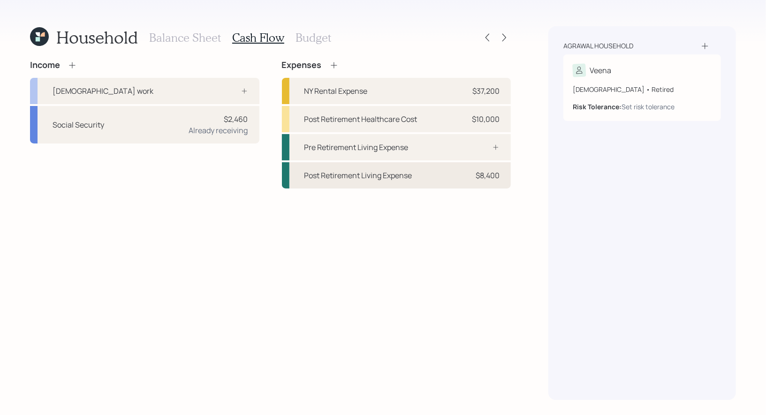
click at [383, 174] on div "Post Retirement Living Expense" at bounding box center [358, 175] width 108 height 11
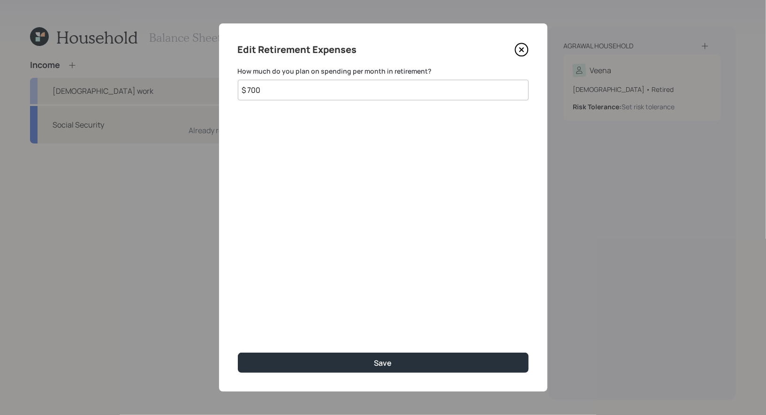
click at [272, 94] on input "$ 700" at bounding box center [383, 90] width 291 height 21
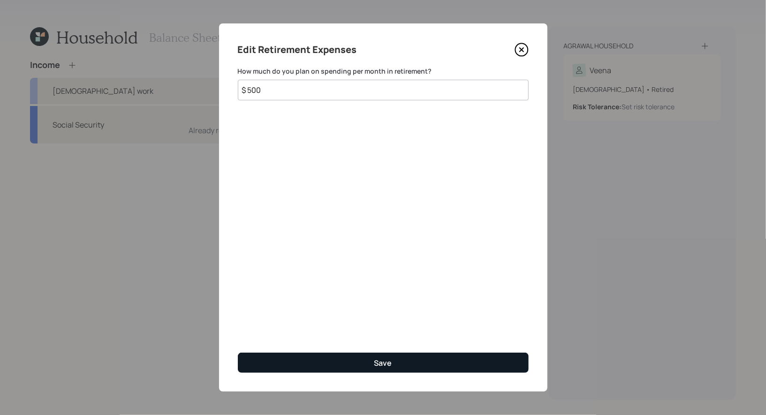
type input "$ 500"
click at [308, 356] on button "Save" at bounding box center [383, 363] width 291 height 20
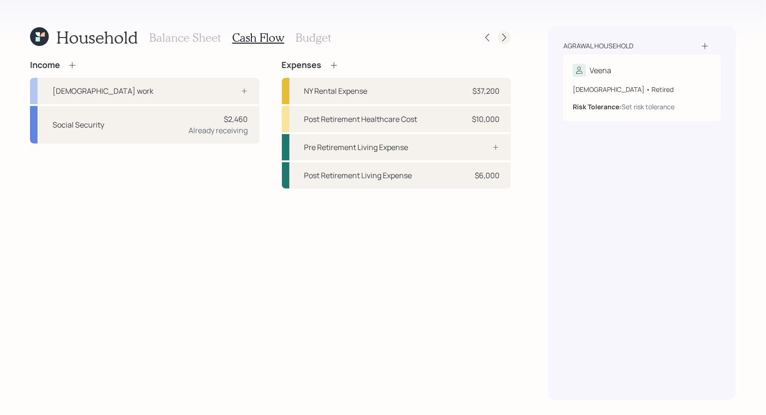
click at [505, 35] on icon at bounding box center [504, 37] width 9 height 9
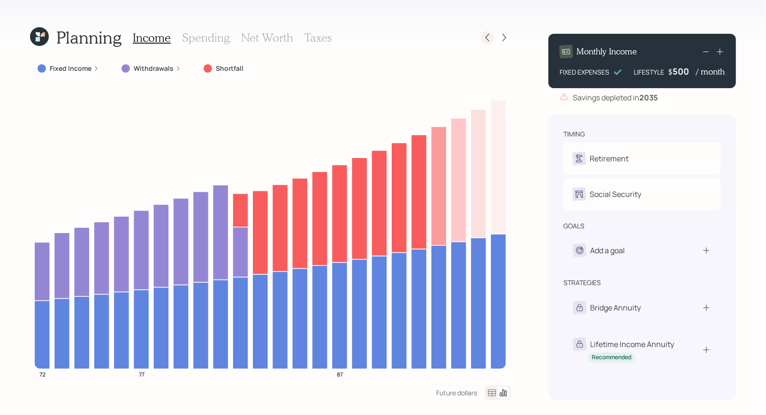
click at [488, 41] on icon at bounding box center [487, 37] width 9 height 9
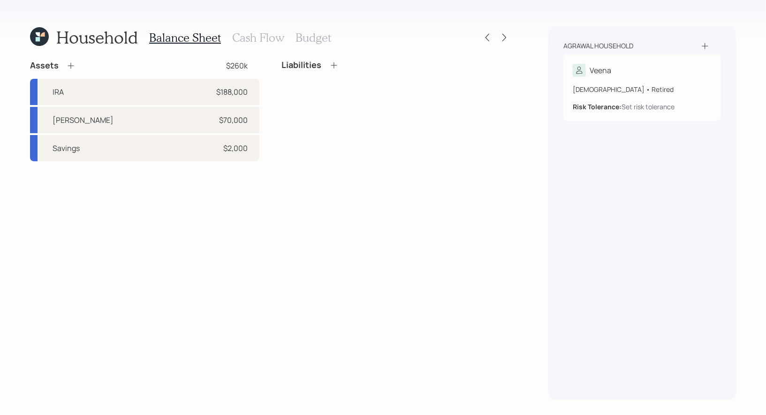
click at [255, 31] on h3 "Cash Flow" at bounding box center [258, 38] width 52 height 14
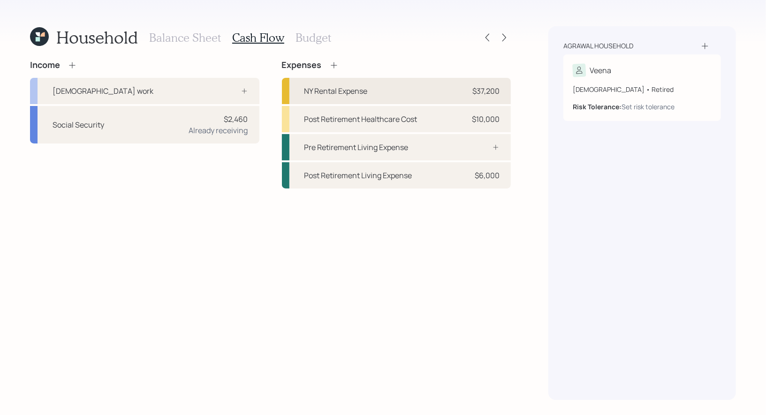
click at [394, 91] on div "NY Rental Expense $37,200" at bounding box center [396, 91] width 229 height 26
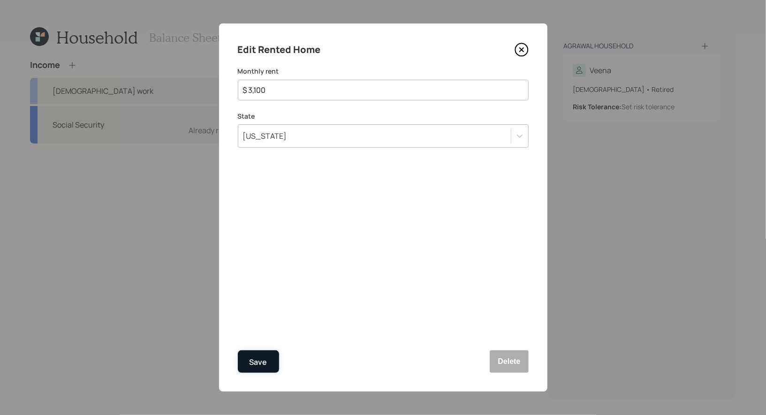
click at [258, 362] on div "Save" at bounding box center [259, 362] width 18 height 13
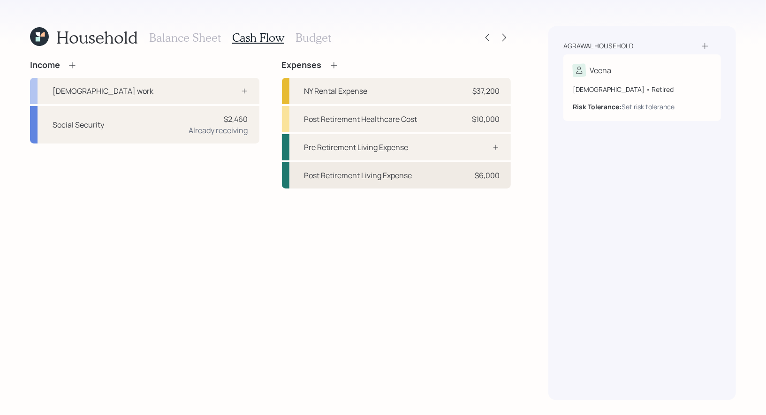
click at [344, 181] on div "Post Retirement Living Expense $6,000" at bounding box center [396, 175] width 229 height 26
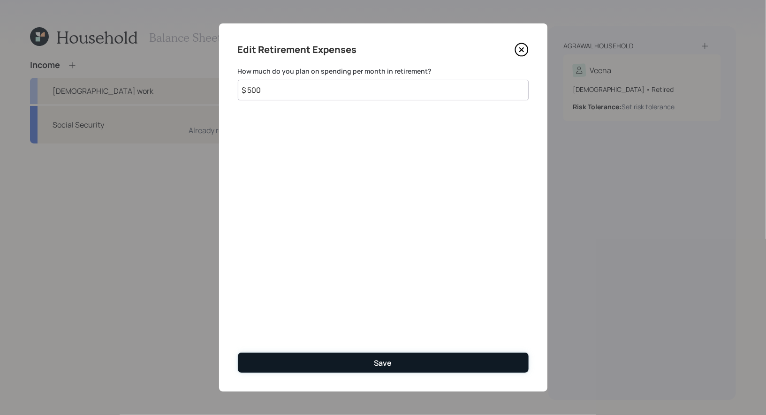
click at [341, 365] on button "Save" at bounding box center [383, 363] width 291 height 20
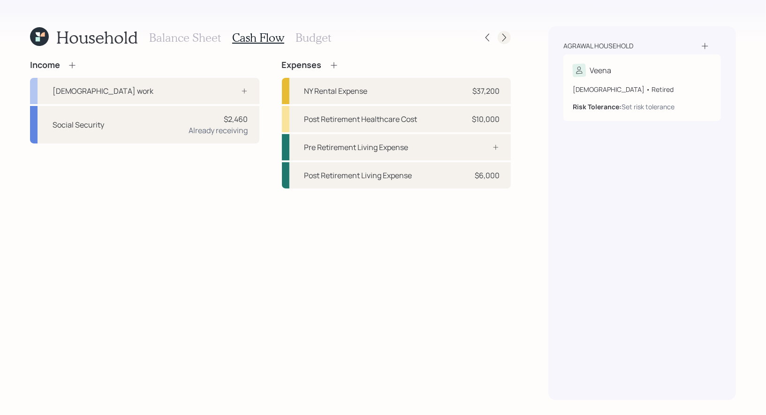
click at [508, 38] on icon at bounding box center [504, 37] width 9 height 9
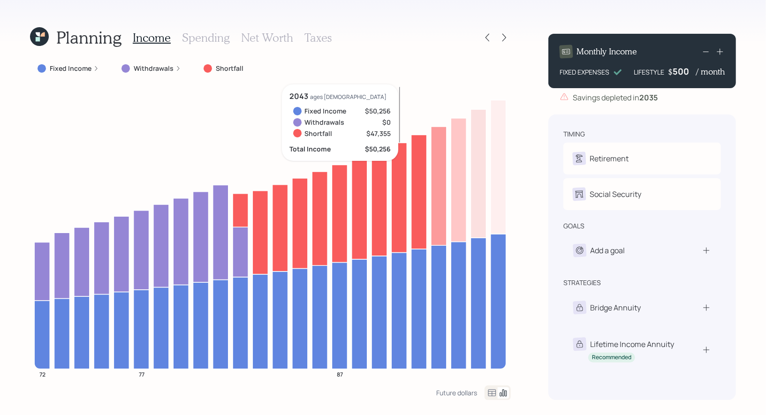
click at [682, 76] on div "500" at bounding box center [684, 71] width 23 height 11
drag, startPoint x: 693, startPoint y: 74, endPoint x: 672, endPoint y: 74, distance: 21.1
click at [672, 74] on div "$ 500 / month" at bounding box center [696, 71] width 57 height 11
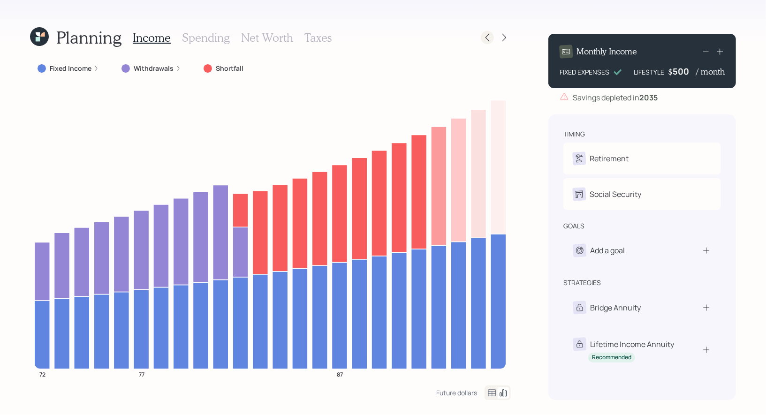
click at [488, 38] on icon at bounding box center [487, 37] width 9 height 9
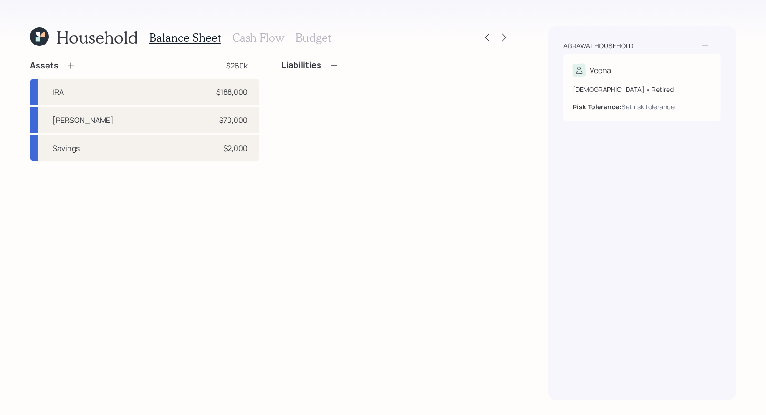
click at [252, 36] on h3 "Cash Flow" at bounding box center [258, 38] width 52 height 14
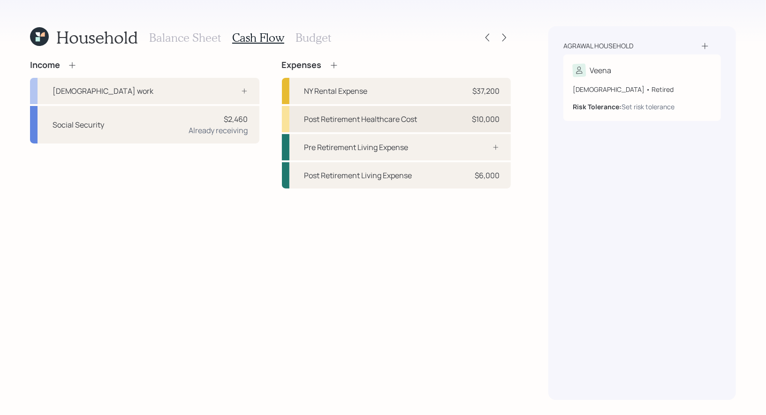
click at [392, 116] on div "Post Retirement Healthcare Cost" at bounding box center [360, 119] width 113 height 11
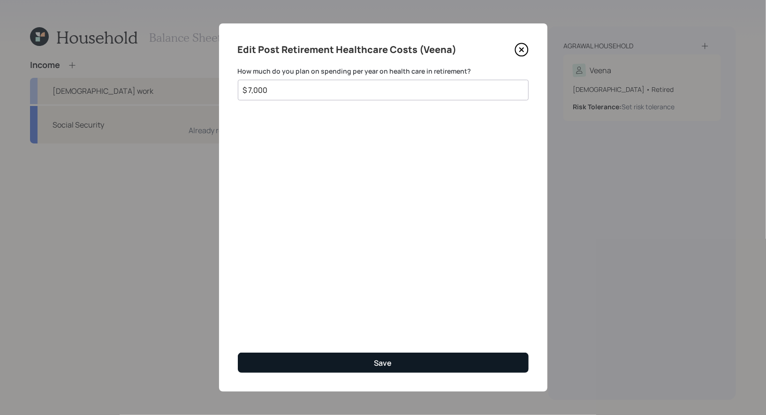
type input "$ 7,000"
click at [299, 363] on button "Save" at bounding box center [383, 363] width 291 height 20
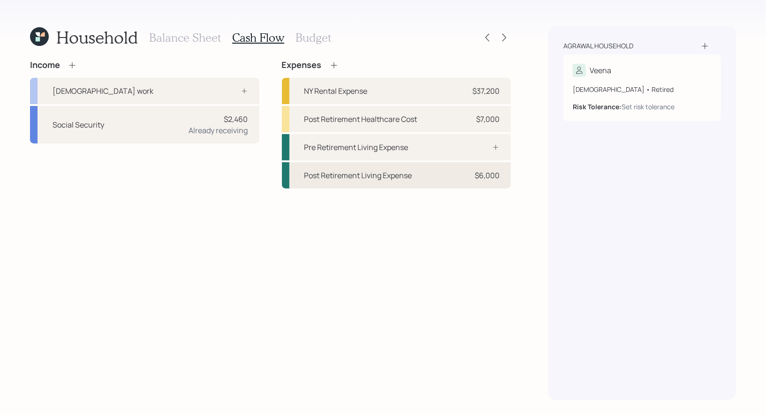
click at [400, 171] on div "Post Retirement Living Expense" at bounding box center [358, 175] width 108 height 11
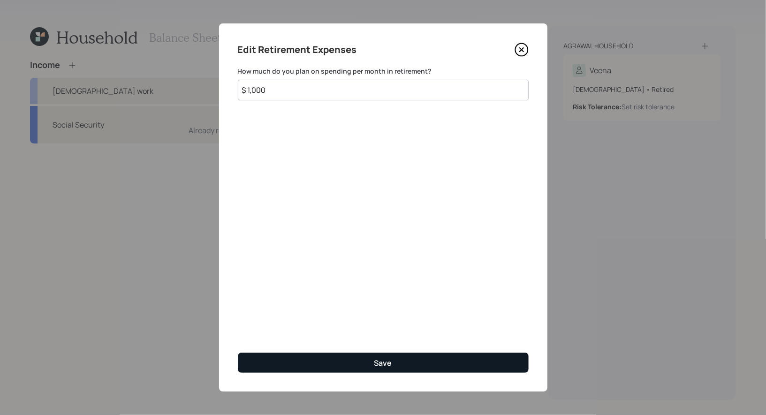
type input "$ 1,000"
click at [359, 362] on button "Save" at bounding box center [383, 363] width 291 height 20
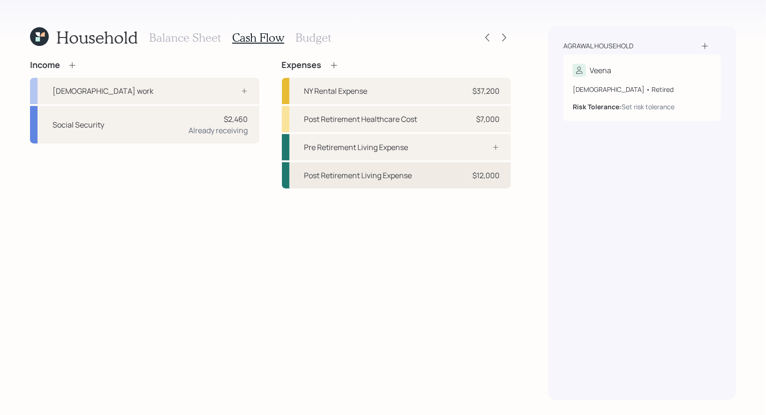
click at [339, 176] on div "Post Retirement Living Expense" at bounding box center [358, 175] width 108 height 11
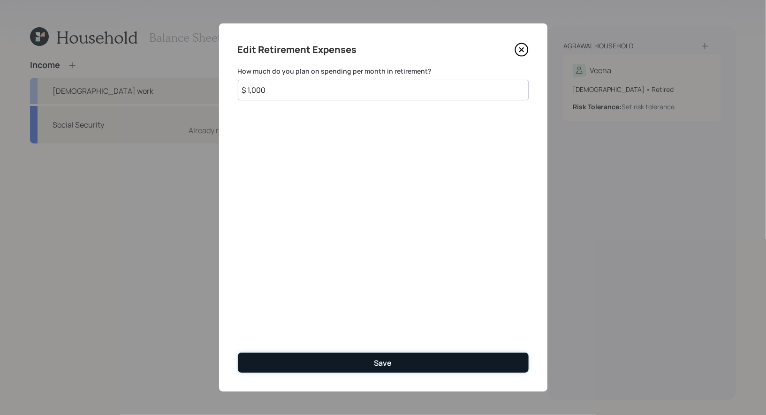
click at [337, 366] on button "Save" at bounding box center [383, 363] width 291 height 20
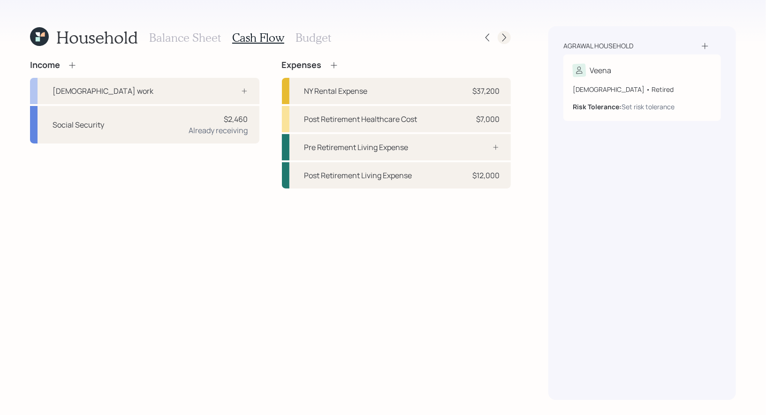
click at [507, 37] on icon at bounding box center [504, 37] width 9 height 9
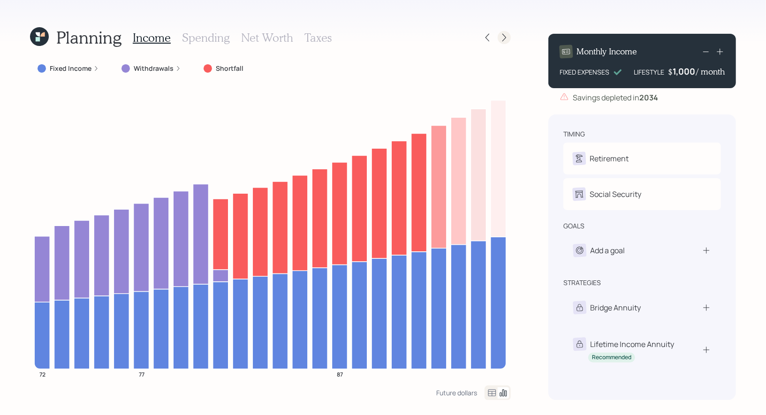
click at [508, 35] on icon at bounding box center [504, 37] width 9 height 9
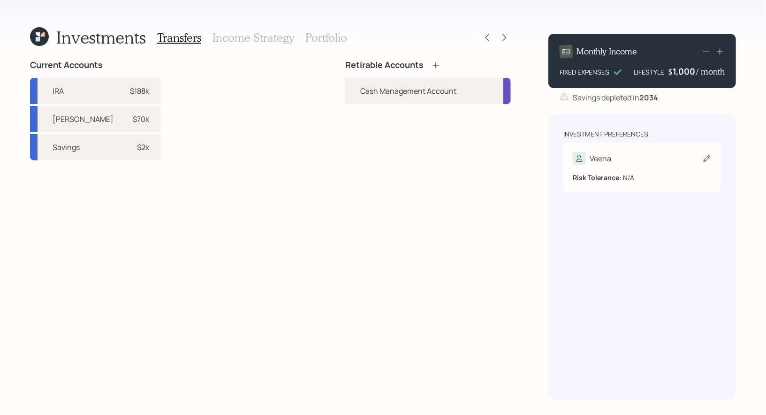
click at [703, 155] on icon at bounding box center [706, 158] width 9 height 9
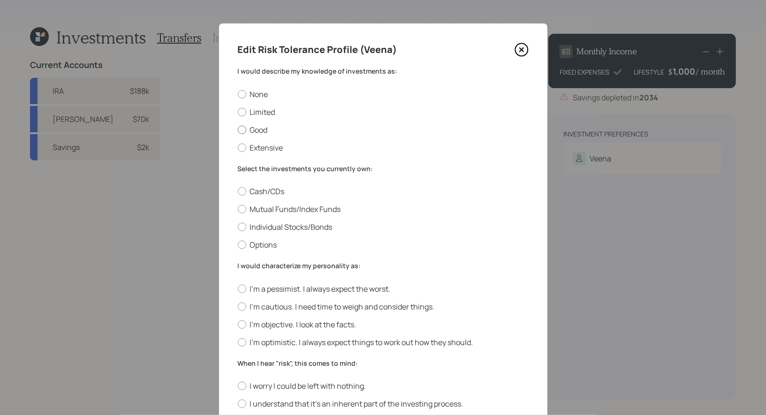
click at [261, 130] on label "Good" at bounding box center [383, 130] width 291 height 10
click at [238, 130] on input "Good" at bounding box center [237, 129] width 0 height 0
radio input "true"
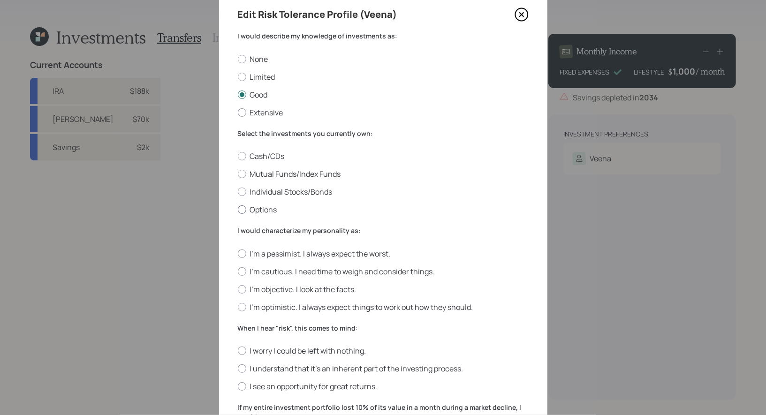
scroll to position [38, 0]
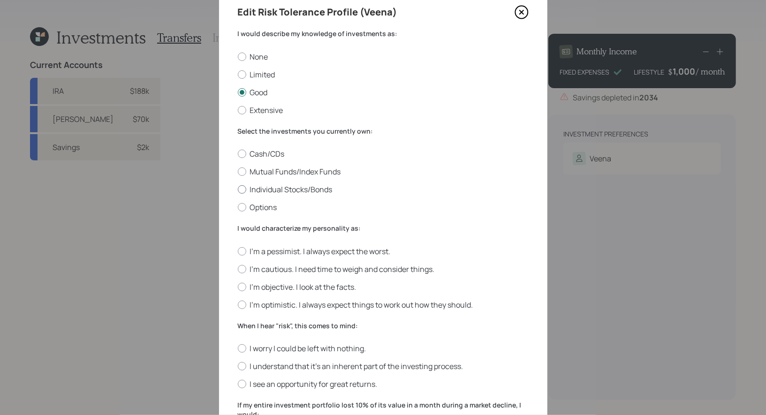
click at [307, 186] on label "Individual Stocks/Bonds" at bounding box center [383, 189] width 291 height 10
click at [238, 190] on input "Individual Stocks/Bonds" at bounding box center [237, 190] width 0 height 0
radio input "true"
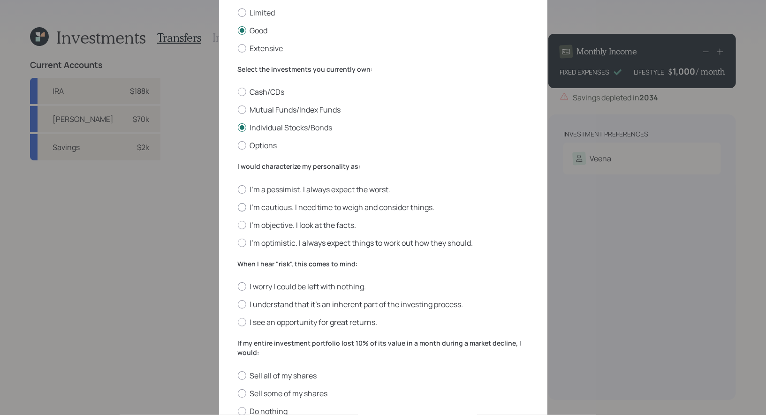
scroll to position [105, 0]
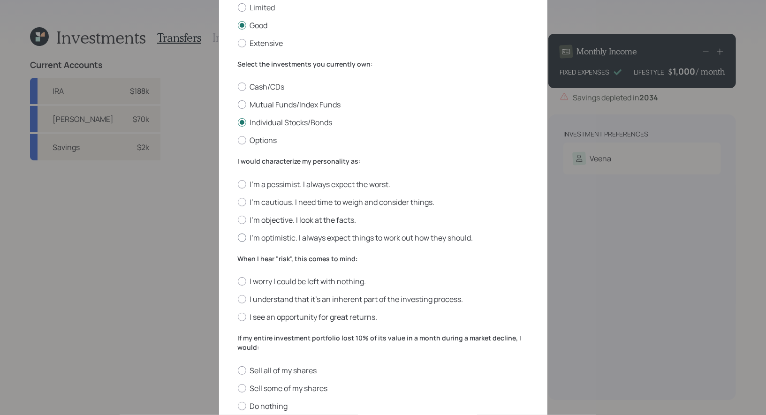
click at [376, 237] on label "I'm optimistic. I always expect things to work out how they should." at bounding box center [383, 238] width 291 height 10
click at [238, 237] on input "I'm optimistic. I always expect things to work out how they should." at bounding box center [237, 237] width 0 height 0
radio input "true"
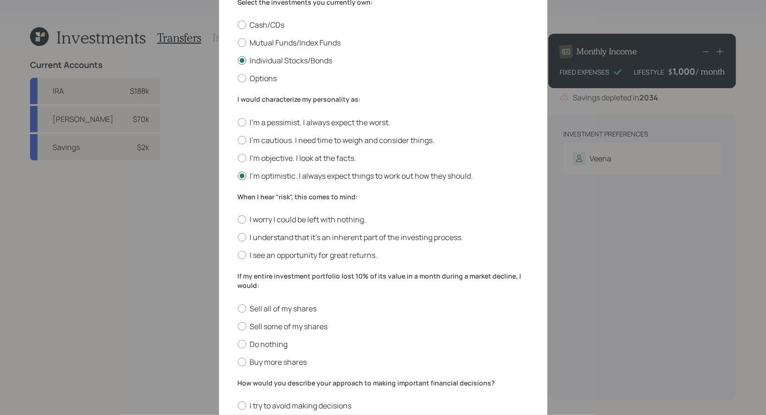
scroll to position [173, 0]
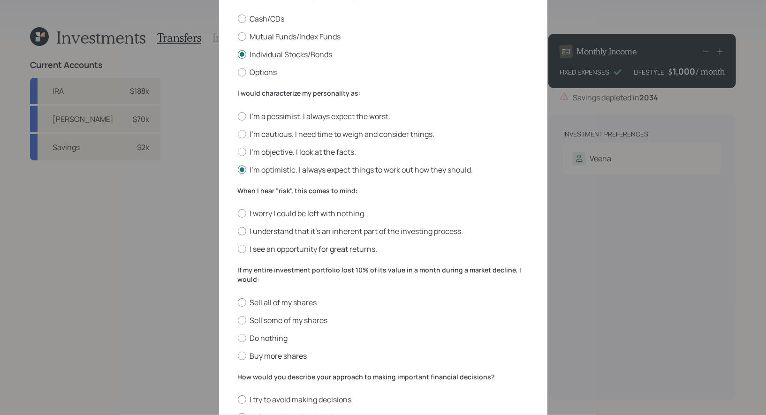
click at [376, 233] on label "I understand that it’s an inherent part of the investing process." at bounding box center [383, 231] width 291 height 10
click at [238, 232] on input "I understand that it’s an inherent part of the investing process." at bounding box center [237, 231] width 0 height 0
radio input "true"
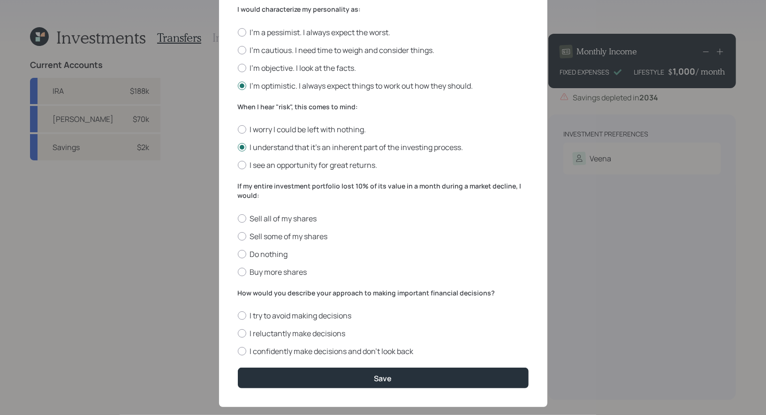
scroll to position [260, 0]
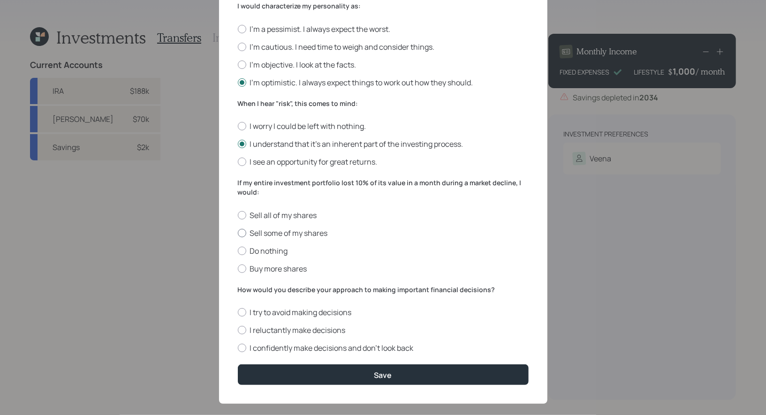
click at [307, 234] on label "Sell some of my shares" at bounding box center [383, 233] width 291 height 10
click at [238, 233] on input "Sell some of my shares" at bounding box center [237, 233] width 0 height 0
radio input "true"
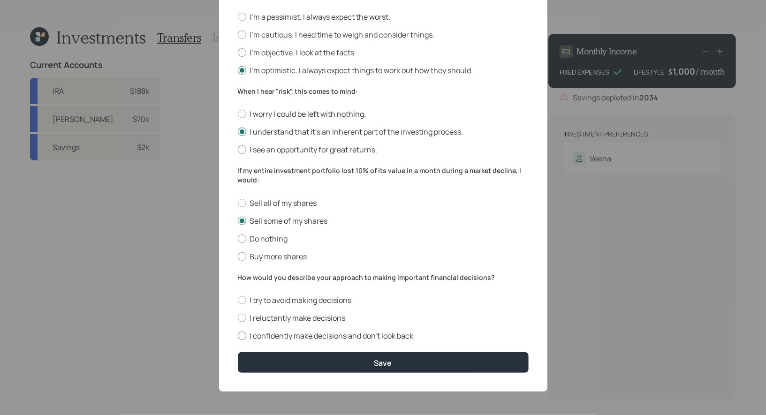
click at [366, 334] on label "I confidently make decisions and don’t look back" at bounding box center [383, 336] width 291 height 10
click at [238, 336] on input "I confidently make decisions and don’t look back" at bounding box center [237, 336] width 0 height 0
radio input "true"
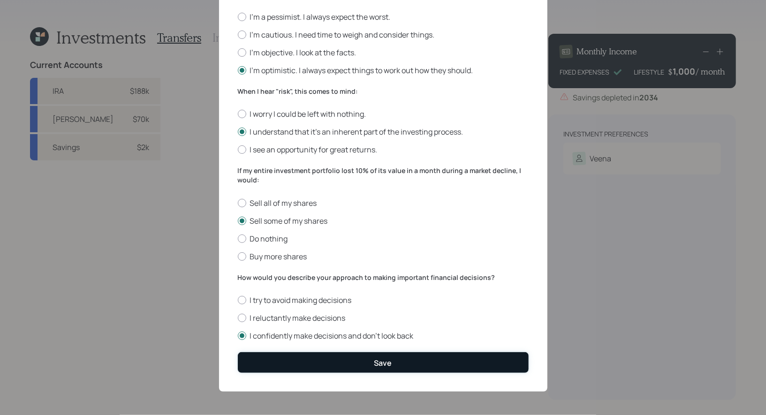
click at [368, 366] on button "Save" at bounding box center [383, 362] width 291 height 20
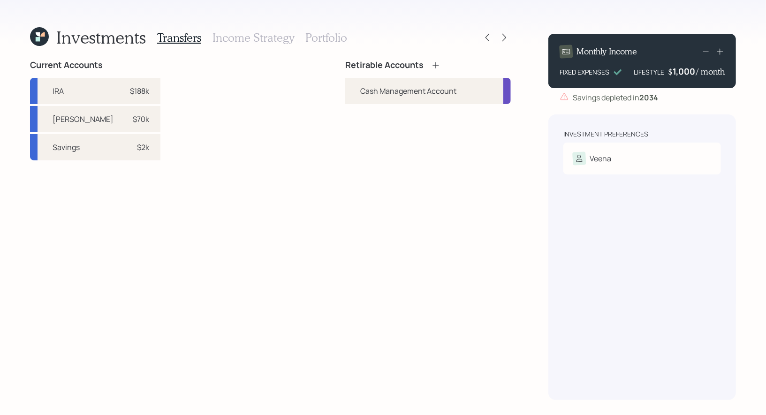
click at [434, 64] on icon at bounding box center [435, 65] width 9 height 9
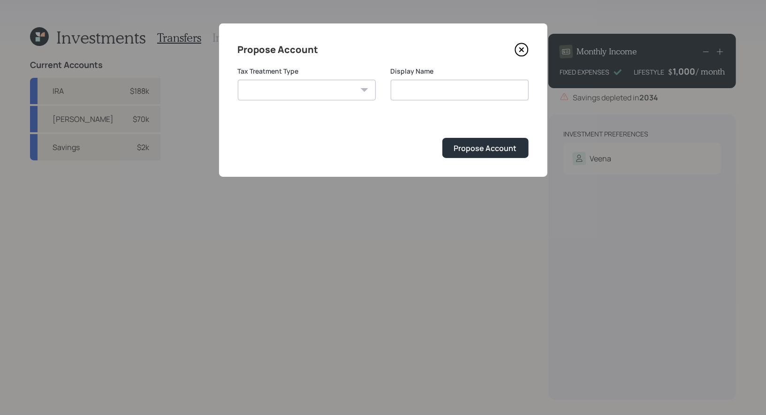
click at [319, 90] on select "Roth Taxable Traditional" at bounding box center [307, 90] width 138 height 21
select select "traditional"
click at [238, 80] on select "Roth Taxable Traditional" at bounding box center [307, 90] width 138 height 21
click at [471, 90] on input "Traditional" at bounding box center [460, 90] width 138 height 21
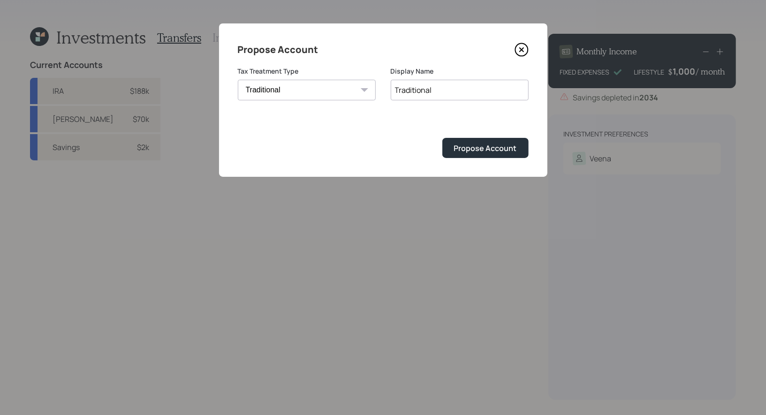
type input "R"
type input "IRA"
click at [478, 144] on div "Propose Account" at bounding box center [485, 148] width 63 height 10
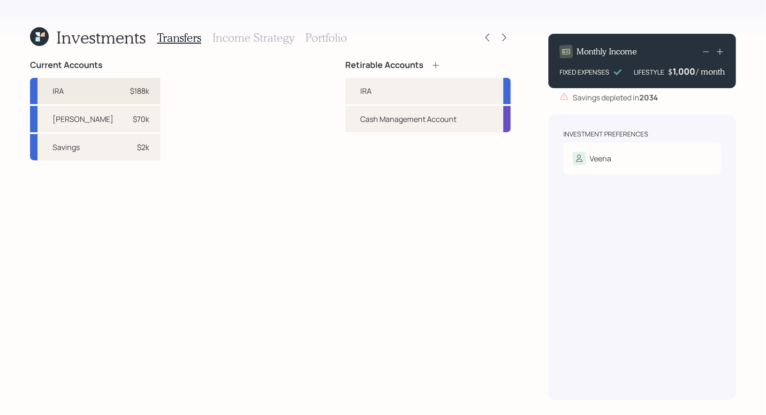
click at [130, 93] on div "$188k" at bounding box center [139, 90] width 19 height 11
click at [352, 89] on div "IRA" at bounding box center [428, 91] width 166 height 26
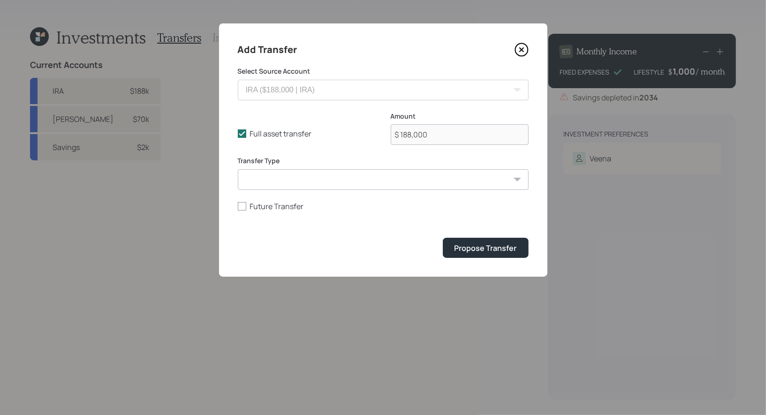
click at [319, 174] on select "ACAT Transfer Non ACAT Transfer Capitalize Rollover Rollover Deposit" at bounding box center [383, 179] width 291 height 21
select select "acat_transfer"
click at [238, 169] on select "ACAT Transfer Non ACAT Transfer Capitalize Rollover Rollover Deposit" at bounding box center [383, 179] width 291 height 21
click at [493, 243] on div "Propose Transfer" at bounding box center [486, 248] width 62 height 10
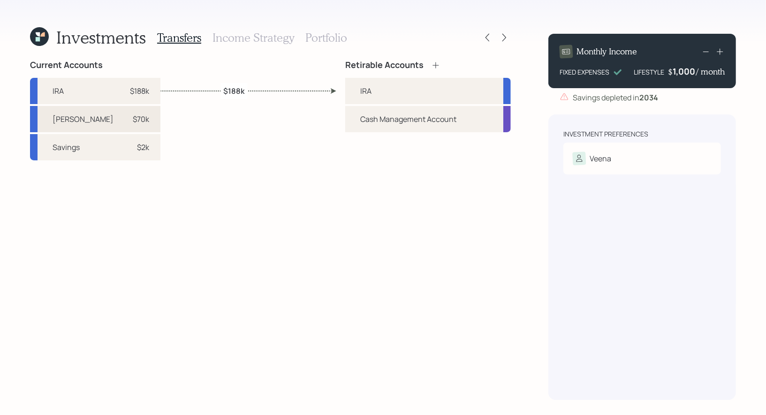
click at [133, 121] on div "$70k" at bounding box center [141, 119] width 16 height 11
click at [379, 85] on div "IRA" at bounding box center [428, 91] width 166 height 26
select select "3b4ac37d-cd86-41a7-b06f-1ab8a11eb75e"
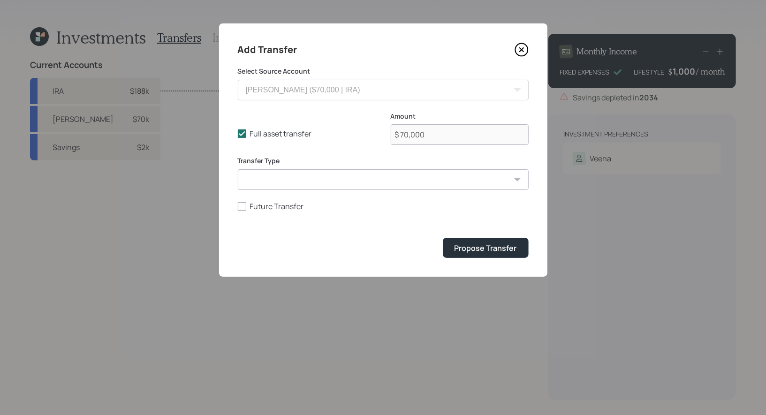
click at [300, 180] on select "ACAT Transfer Non ACAT Transfer Capitalize Rollover Rollover Deposit" at bounding box center [383, 179] width 291 height 21
select select "rollover"
click at [238, 169] on select "ACAT Transfer Non ACAT Transfer Capitalize Rollover Rollover Deposit" at bounding box center [383, 179] width 291 height 21
click at [494, 247] on div "Propose Transfer" at bounding box center [486, 248] width 62 height 10
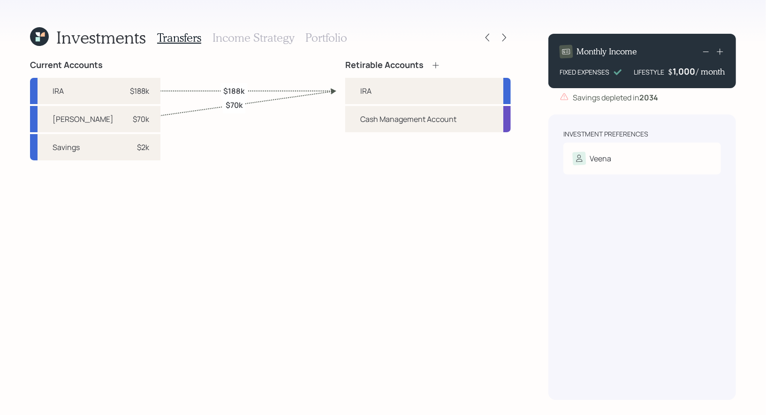
click at [317, 33] on h3 "Portfolio" at bounding box center [326, 38] width 42 height 14
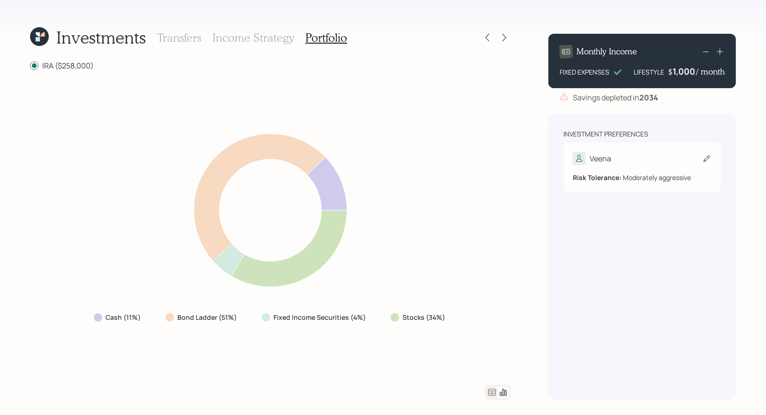
click at [706, 157] on icon at bounding box center [706, 158] width 9 height 9
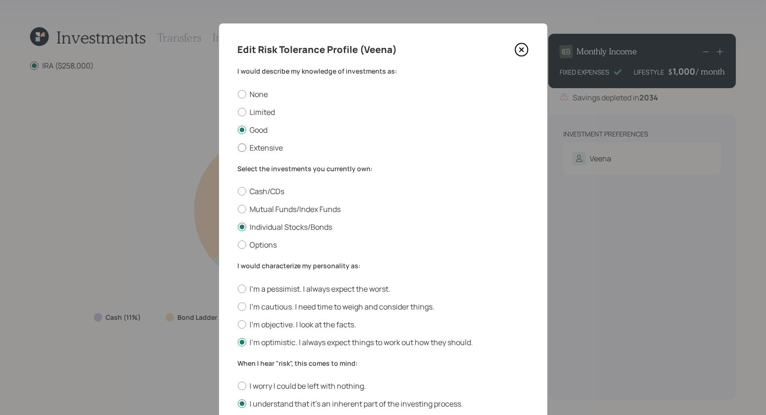
click at [242, 148] on div at bounding box center [242, 148] width 8 height 8
click at [238, 148] on input "Extensive" at bounding box center [237, 147] width 0 height 0
radio input "true"
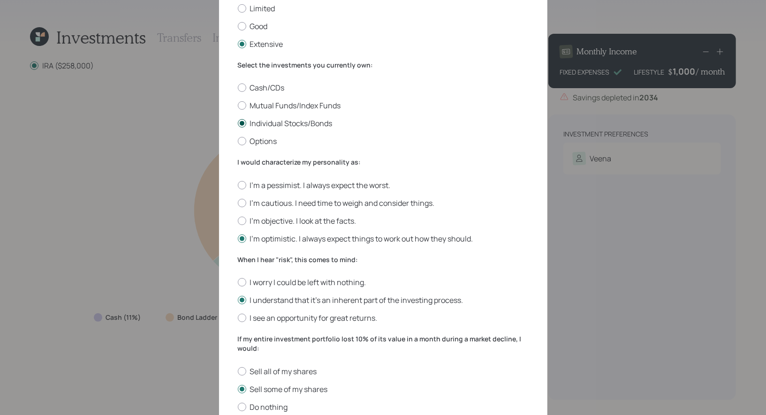
scroll to position [137, 0]
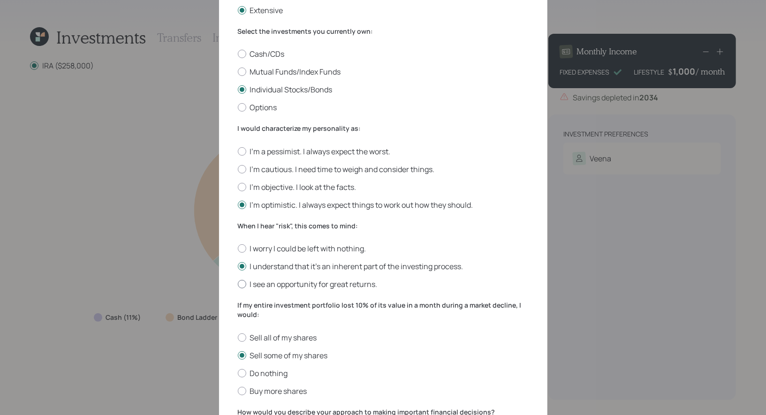
click at [243, 285] on div at bounding box center [242, 284] width 8 height 8
click at [238, 285] on input "I see an opportunity for great returns." at bounding box center [237, 284] width 0 height 0
radio input "true"
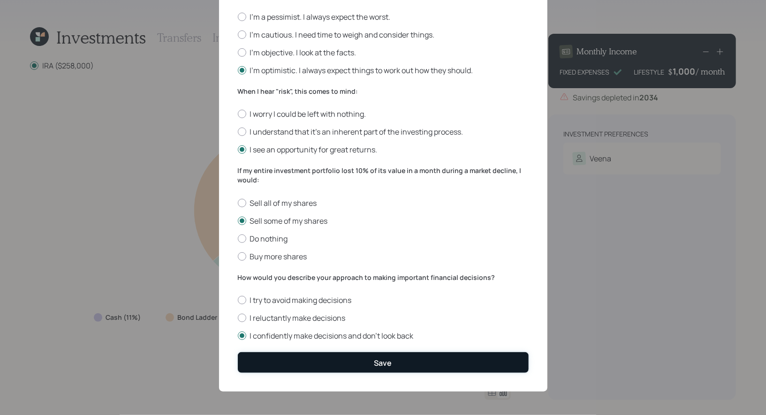
click at [325, 364] on button "Save" at bounding box center [383, 362] width 291 height 20
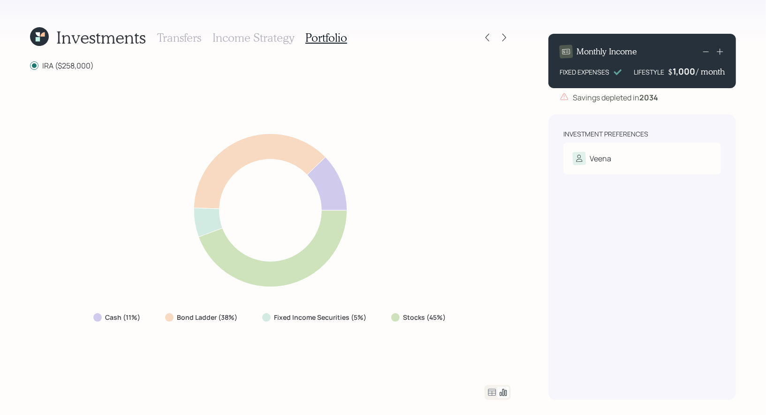
click at [36, 33] on icon at bounding box center [39, 36] width 19 height 19
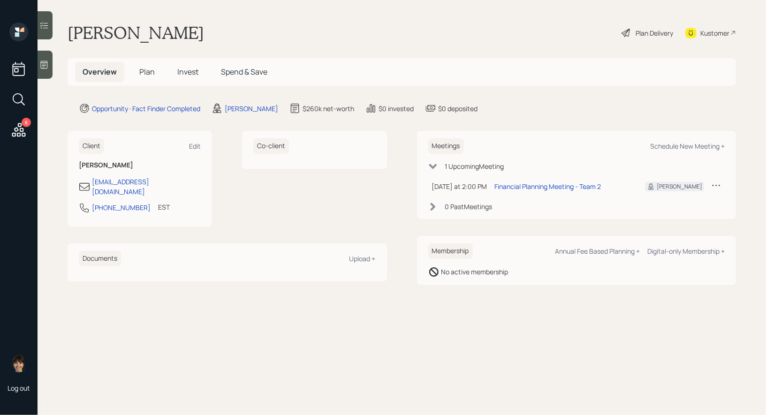
click at [190, 65] on h5 "Invest" at bounding box center [188, 72] width 36 height 20
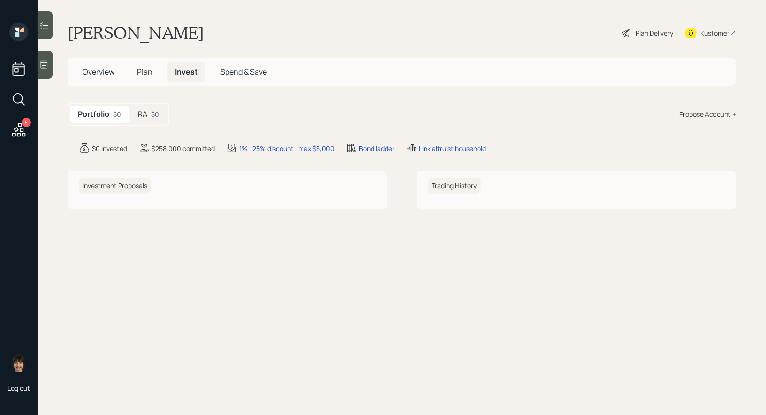
click at [149, 118] on div "IRA $0" at bounding box center [148, 114] width 38 height 17
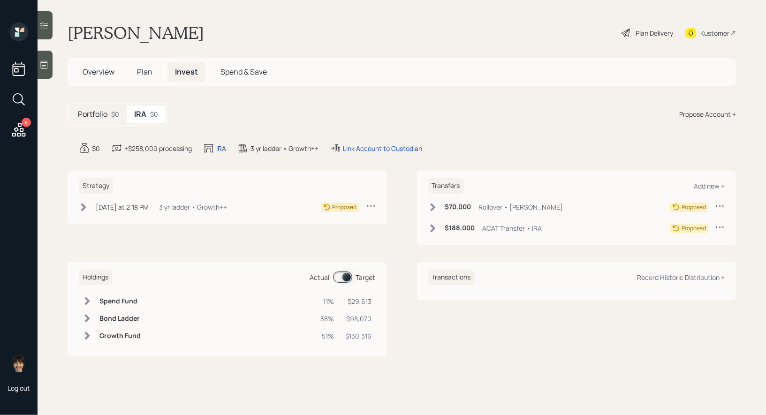
click at [370, 205] on icon at bounding box center [370, 205] width 9 height 9
click at [334, 232] on div "Cancel Strategy" at bounding box center [342, 232] width 68 height 9
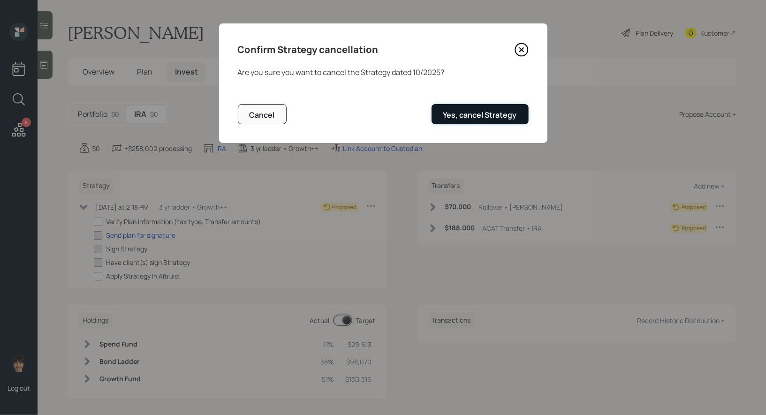
click at [493, 113] on div "Yes, cancel Strategy" at bounding box center [480, 115] width 74 height 10
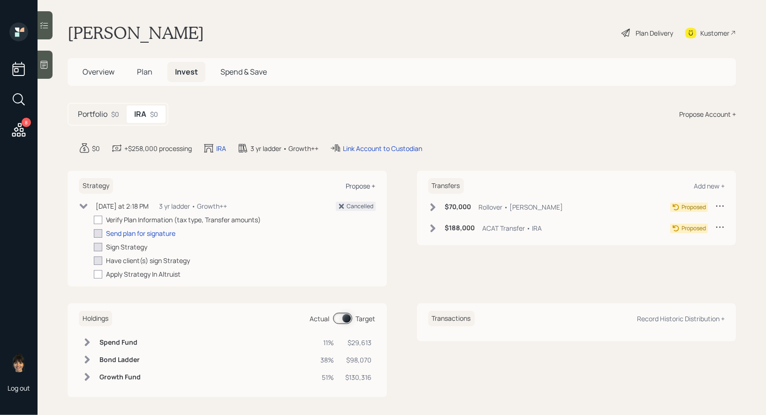
click at [361, 183] on div "Propose +" at bounding box center [361, 186] width 30 height 9
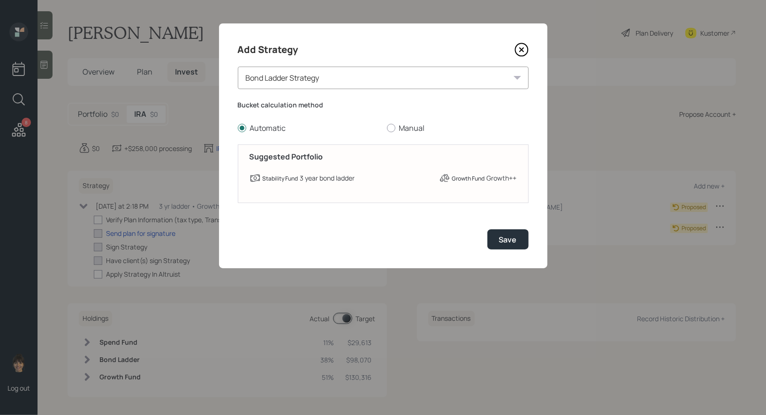
click at [326, 78] on div "Bond Ladder Strategy" at bounding box center [383, 78] width 291 height 23
click at [326, 235] on div "Save" at bounding box center [383, 239] width 291 height 20
click at [513, 241] on div "Save" at bounding box center [508, 240] width 18 height 10
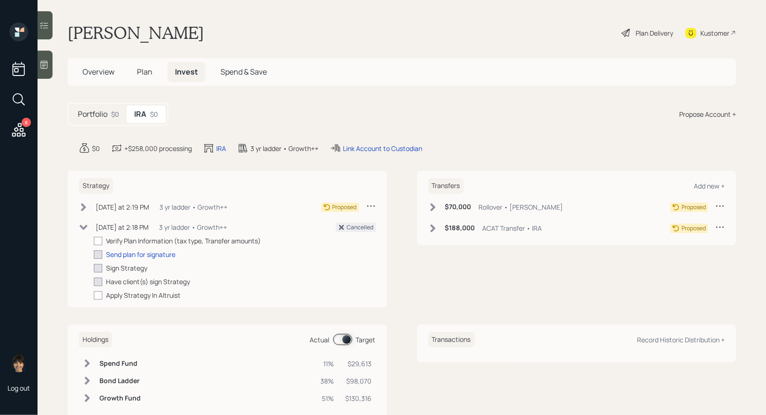
click at [83, 207] on icon at bounding box center [83, 207] width 5 height 8
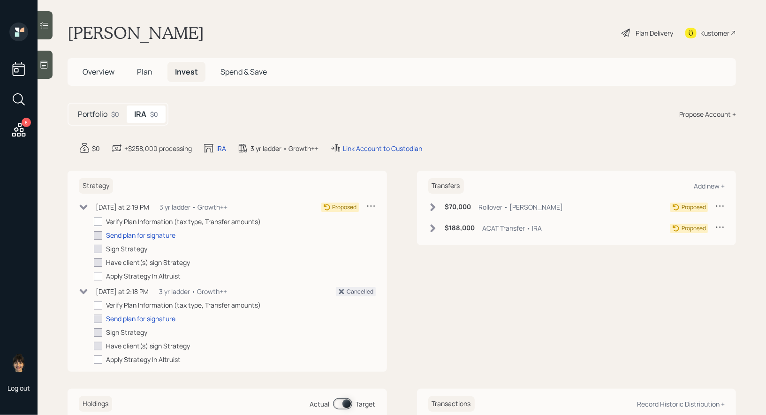
click at [97, 220] on div at bounding box center [98, 222] width 8 height 8
click at [94, 221] on input "checkbox" at bounding box center [93, 221] width 0 height 0
checkbox input "true"
click at [641, 33] on div "Plan Delivery" at bounding box center [655, 33] width 38 height 10
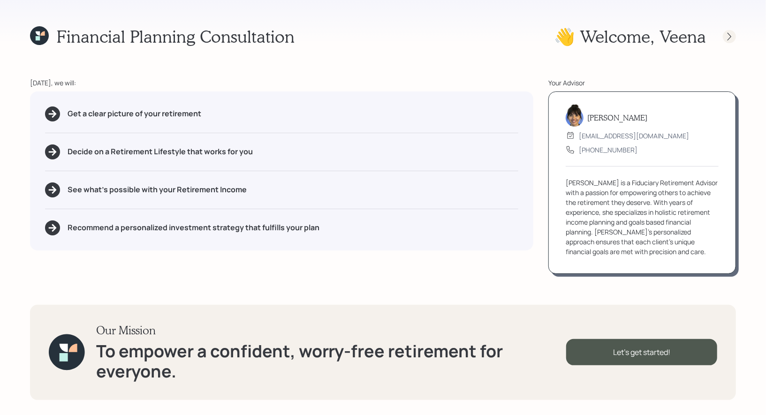
click at [730, 35] on icon at bounding box center [729, 36] width 9 height 9
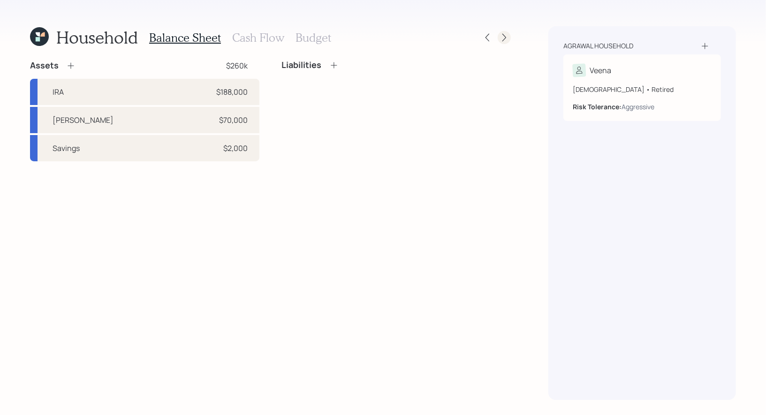
click at [504, 40] on icon at bounding box center [504, 37] width 9 height 9
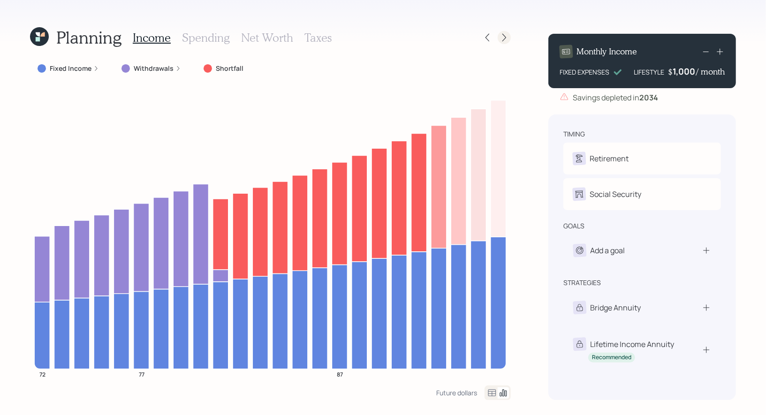
click at [505, 39] on icon at bounding box center [504, 37] width 9 height 9
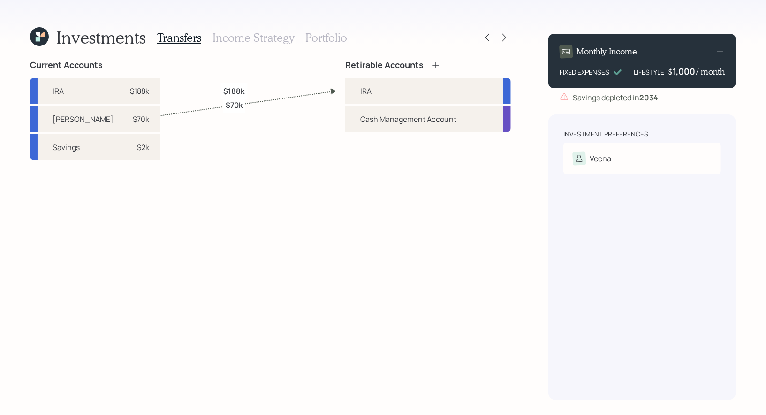
click at [250, 39] on h3 "Income Strategy" at bounding box center [253, 38] width 82 height 14
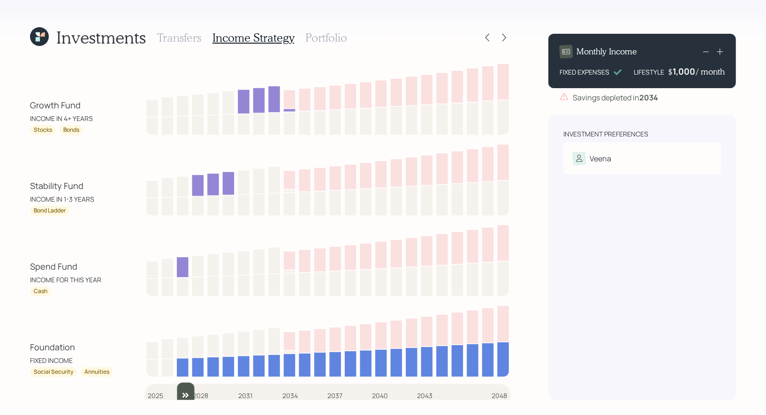
type input "2025"
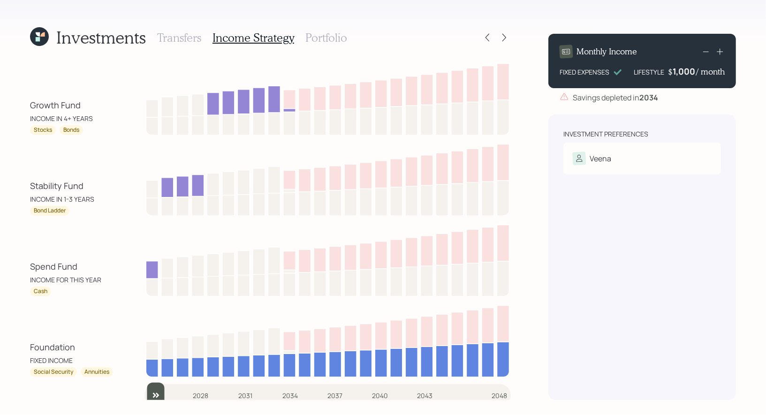
drag, startPoint x: 154, startPoint y: 390, endPoint x: 149, endPoint y: 385, distance: 8.0
click at [148, 385] on input "slider" at bounding box center [327, 395] width 366 height 25
click at [488, 37] on icon at bounding box center [487, 37] width 9 height 9
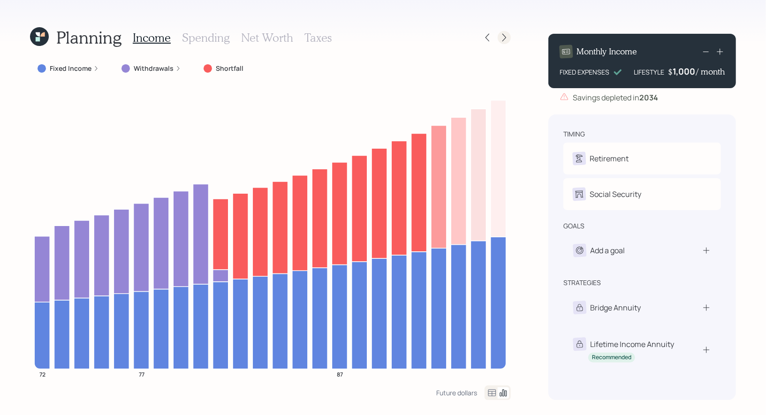
click at [507, 37] on icon at bounding box center [504, 37] width 9 height 9
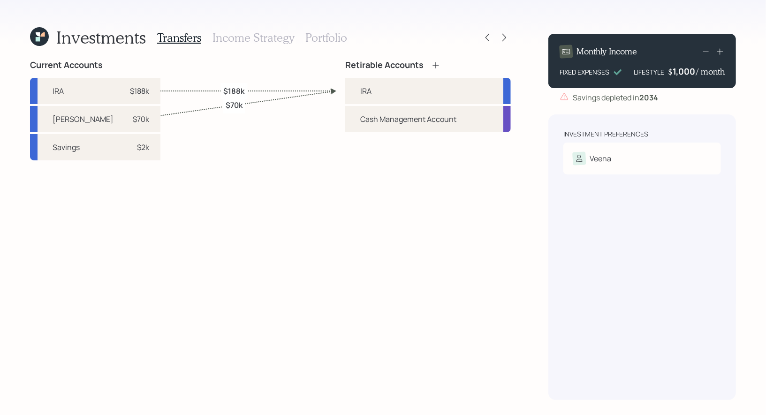
click at [507, 37] on icon at bounding box center [504, 37] width 9 height 9
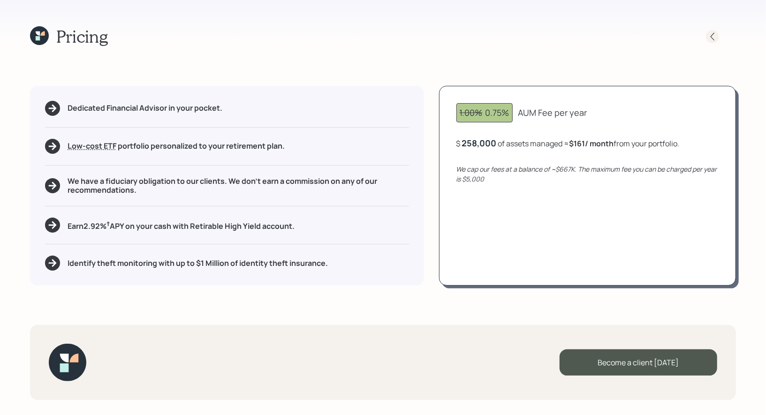
click at [712, 34] on icon at bounding box center [712, 36] width 9 height 9
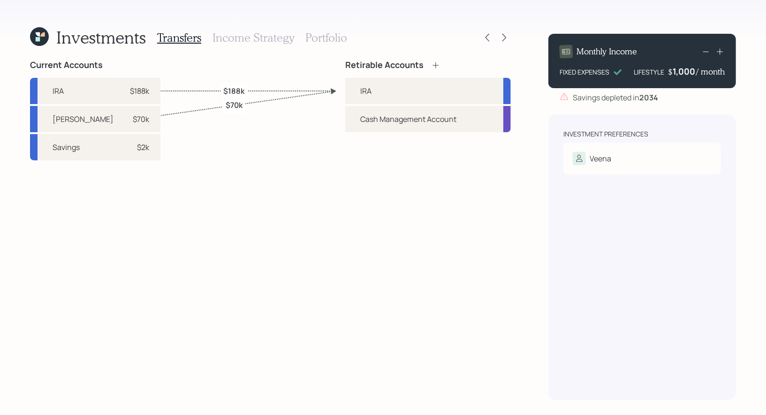
click at [226, 40] on h3 "Income Strategy" at bounding box center [253, 38] width 82 height 14
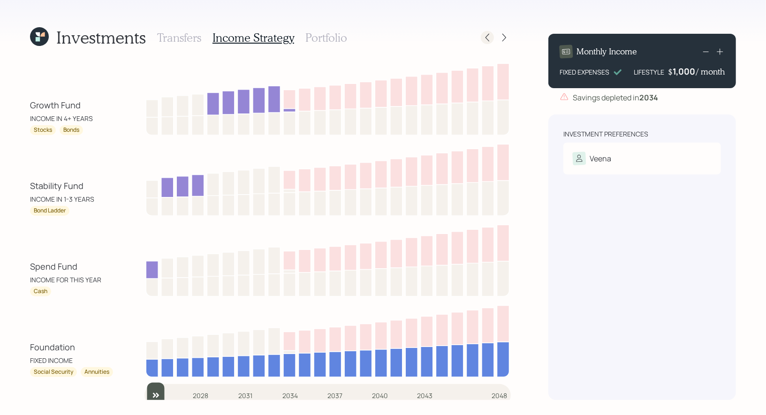
click at [488, 37] on icon at bounding box center [487, 37] width 9 height 9
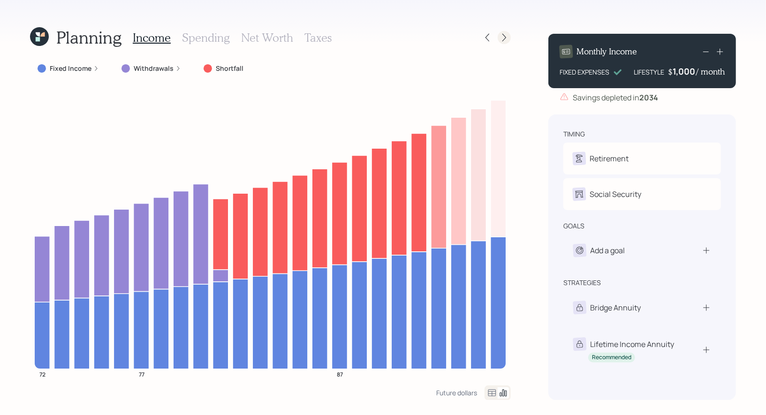
click at [505, 39] on icon at bounding box center [504, 37] width 9 height 9
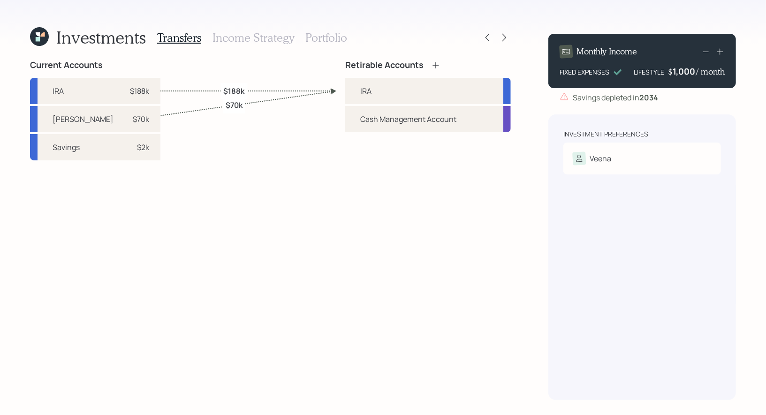
click at [258, 38] on h3 "Income Strategy" at bounding box center [253, 38] width 82 height 14
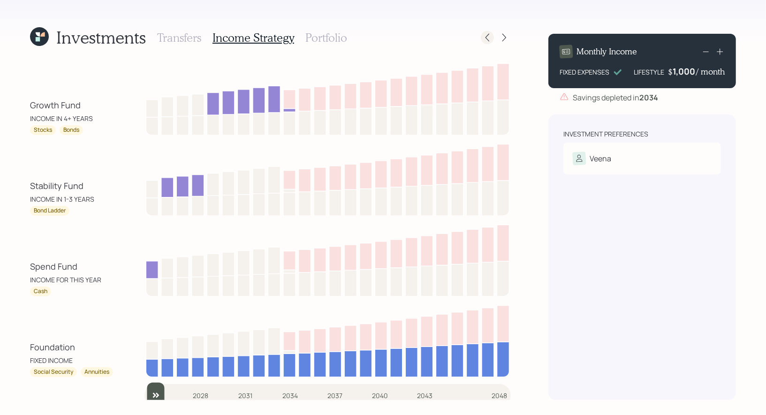
click at [490, 38] on icon at bounding box center [487, 37] width 9 height 9
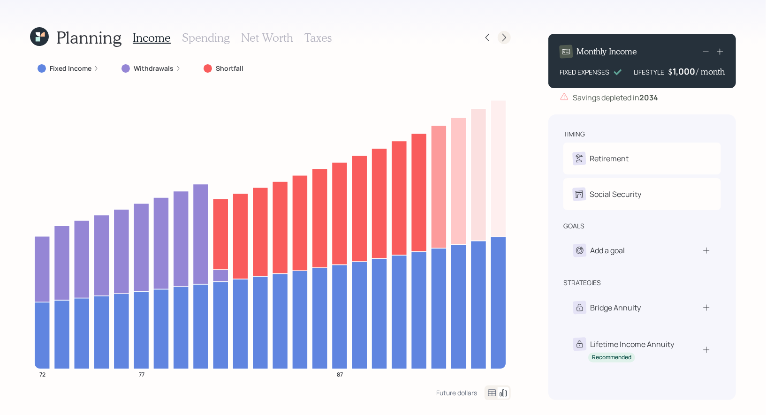
click at [505, 38] on icon at bounding box center [504, 37] width 9 height 9
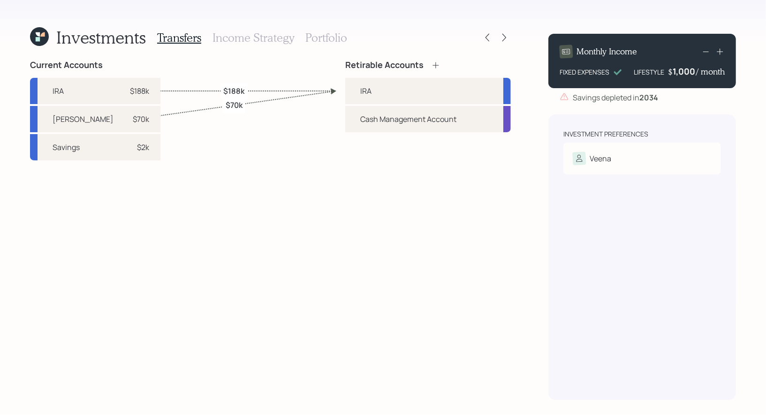
click at [505, 38] on icon at bounding box center [504, 37] width 9 height 9
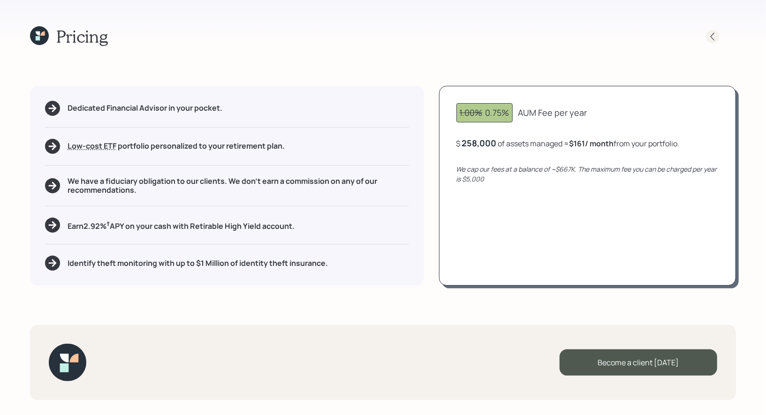
click at [711, 34] on icon at bounding box center [712, 36] width 9 height 9
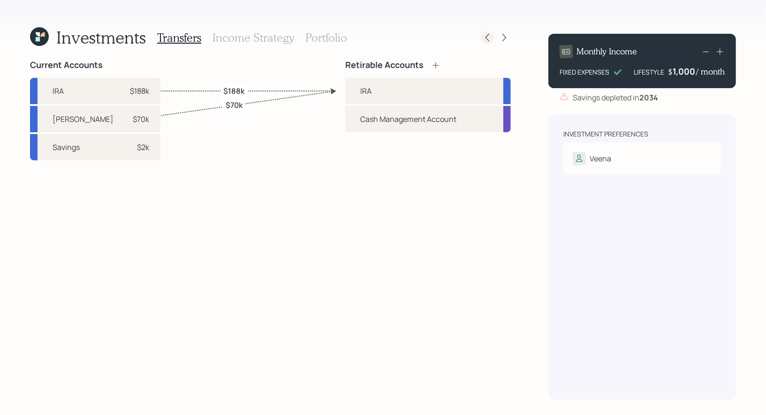
click at [485, 42] on icon at bounding box center [487, 37] width 9 height 9
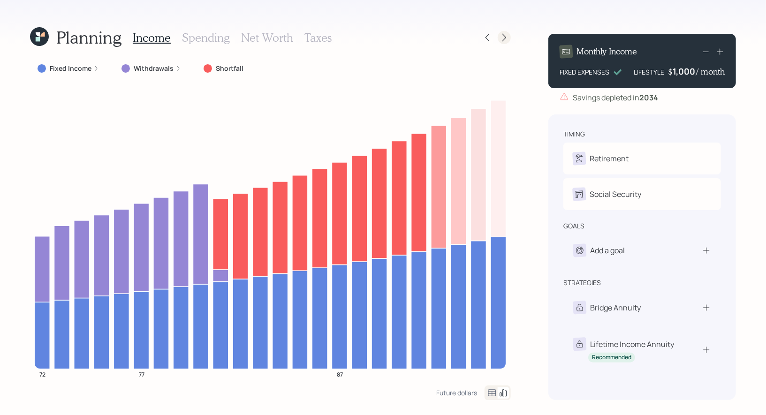
click at [506, 38] on icon at bounding box center [504, 38] width 4 height 8
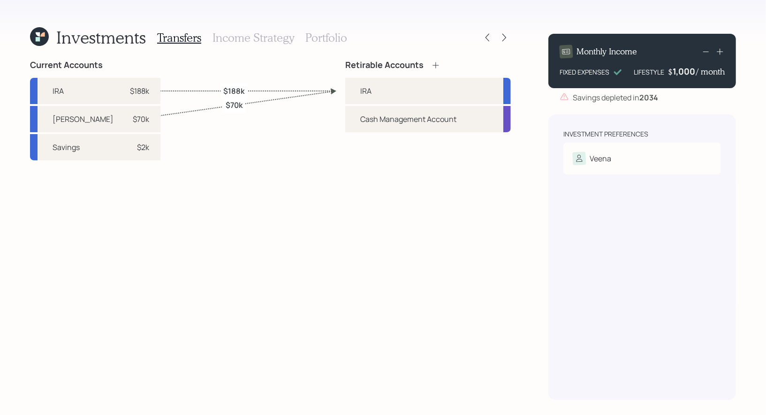
click at [258, 42] on h3 "Income Strategy" at bounding box center [253, 38] width 82 height 14
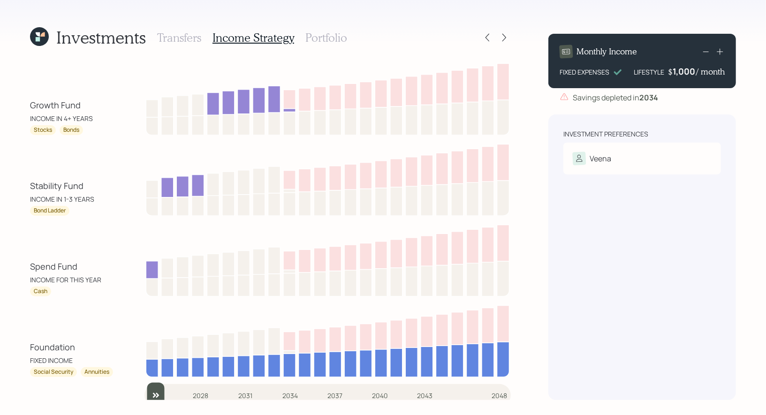
click at [324, 36] on h3 "Portfolio" at bounding box center [326, 38] width 42 height 14
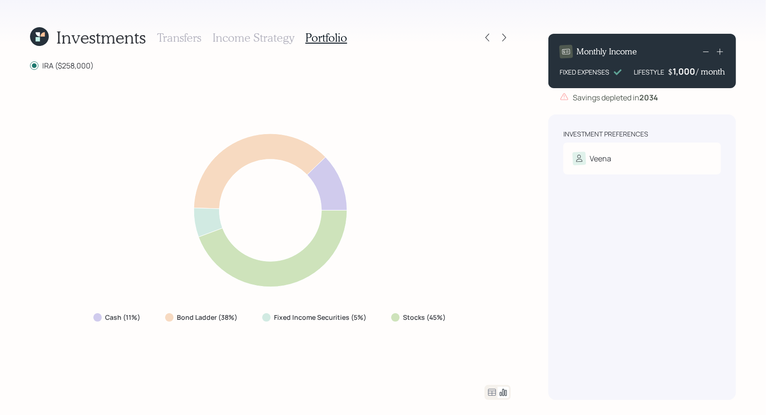
click at [235, 38] on h3 "Income Strategy" at bounding box center [253, 38] width 82 height 14
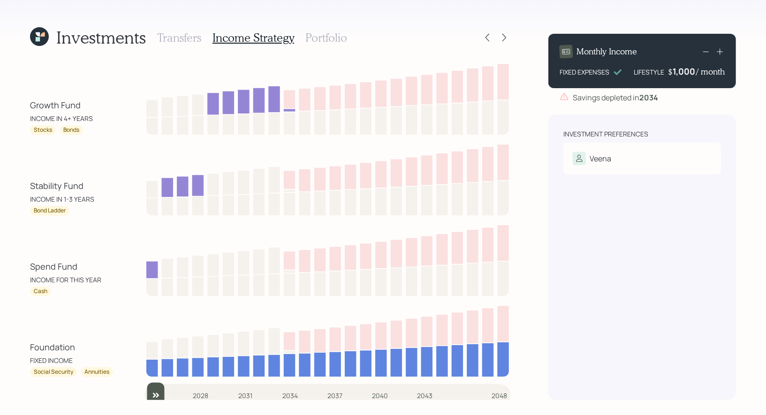
click at [333, 39] on h3 "Portfolio" at bounding box center [326, 38] width 42 height 14
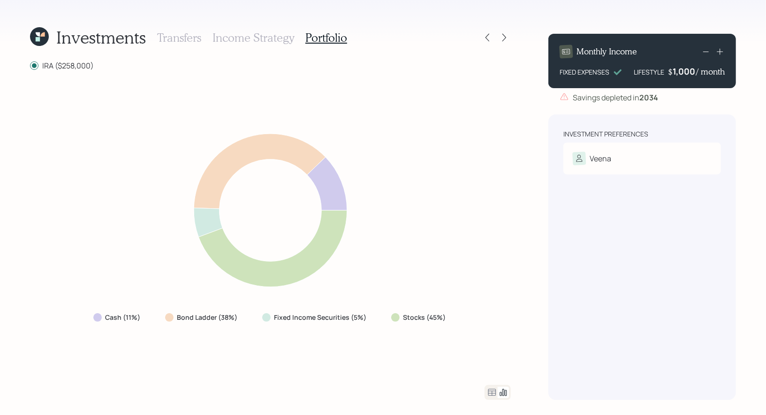
click at [493, 391] on icon at bounding box center [491, 392] width 11 height 11
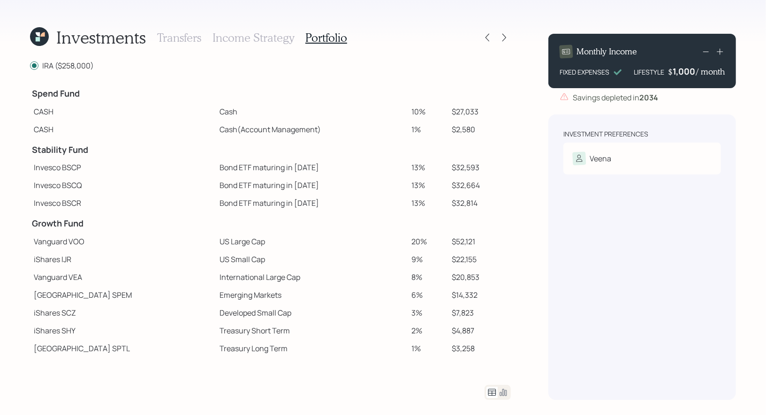
scroll to position [53, 0]
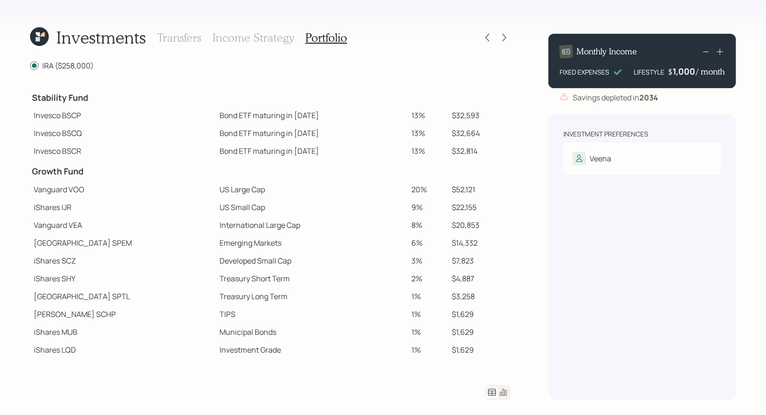
click at [493, 117] on td "$32,593" at bounding box center [479, 115] width 63 height 18
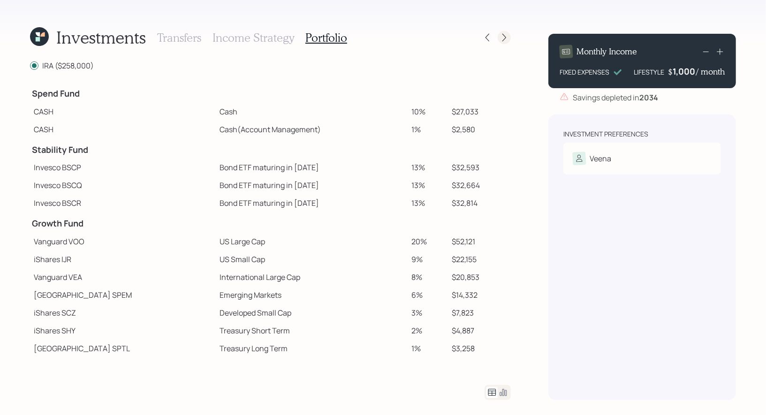
click at [507, 40] on icon at bounding box center [504, 37] width 9 height 9
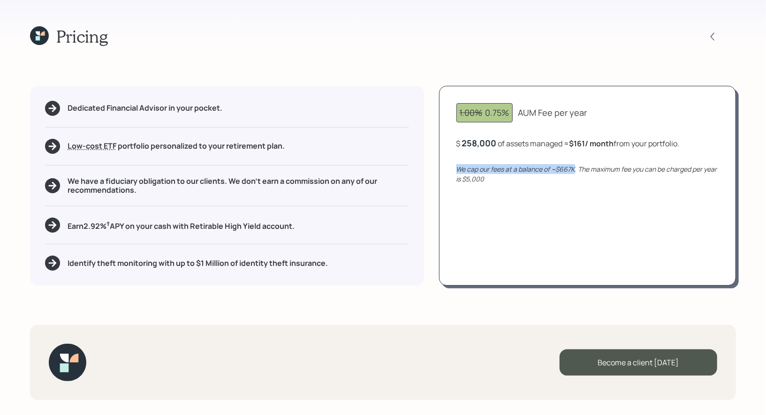
drag, startPoint x: 576, startPoint y: 168, endPoint x: 452, endPoint y: 169, distance: 123.8
click at [452, 169] on div "1.00% 0.75% AUM Fee per year $ 258,000 of assets managed ≈ $161 / month from yo…" at bounding box center [587, 186] width 297 height 200
drag, startPoint x: 489, startPoint y: 180, endPoint x: 453, endPoint y: 166, distance: 38.3
click at [453, 166] on div "1.00% 0.75% AUM Fee per year $ 258,000 of assets managed ≈ $161 / month from yo…" at bounding box center [587, 186] width 297 height 200
click at [567, 173] on div "We cap our fees at a balance of ~$667K. The maximum fee you can be charged per …" at bounding box center [587, 174] width 262 height 20
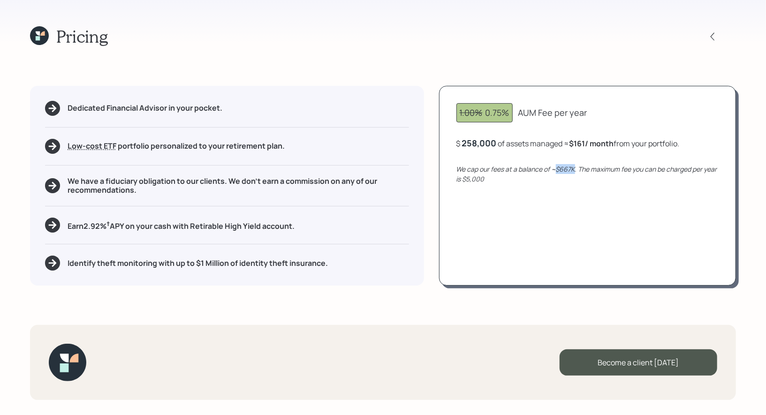
drag, startPoint x: 575, startPoint y: 169, endPoint x: 555, endPoint y: 169, distance: 19.7
click at [555, 169] on icon "We cap our fees at a balance of ~$667K. The maximum fee you can be charged per …" at bounding box center [586, 174] width 261 height 19
click at [577, 175] on div "We cap our fees at a balance of ~$667K. The maximum fee you can be charged per …" at bounding box center [587, 174] width 262 height 20
drag, startPoint x: 576, startPoint y: 170, endPoint x: 556, endPoint y: 169, distance: 19.3
click at [556, 168] on icon "We cap our fees at a balance of ~$667K. The maximum fee you can be charged per …" at bounding box center [586, 174] width 261 height 19
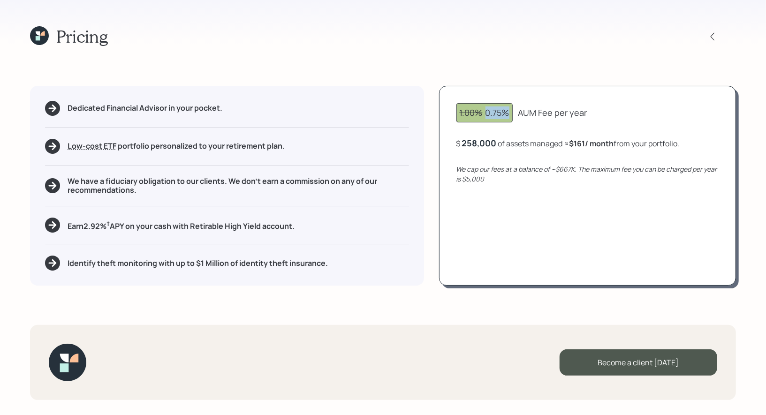
drag, startPoint x: 510, startPoint y: 111, endPoint x: 485, endPoint y: 112, distance: 25.8
click at [485, 112] on div "1.00% 0.75%" at bounding box center [484, 112] width 56 height 19
click at [254, 249] on div "Dedicated Financial Advisor in your pocket. Low-cost ETF Retirable uses diversi…" at bounding box center [227, 186] width 394 height 200
drag, startPoint x: 314, startPoint y: 228, endPoint x: 67, endPoint y: 227, distance: 247.2
click at [67, 227] on div "Earn 2.92 % † APY on your cash with Retirable High Yield account." at bounding box center [227, 225] width 364 height 15
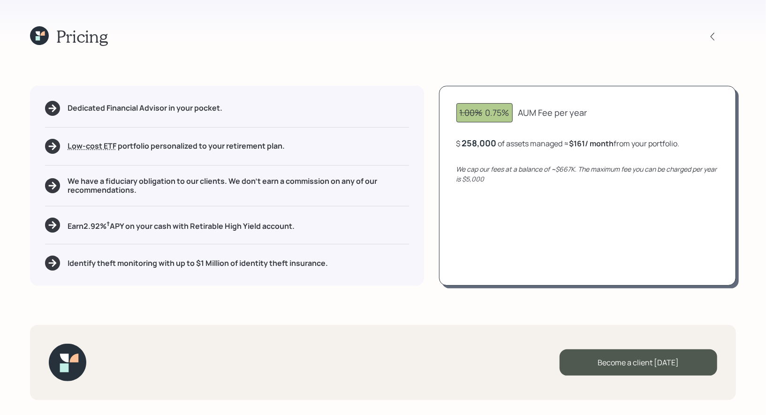
click at [44, 35] on icon at bounding box center [42, 33] width 4 height 4
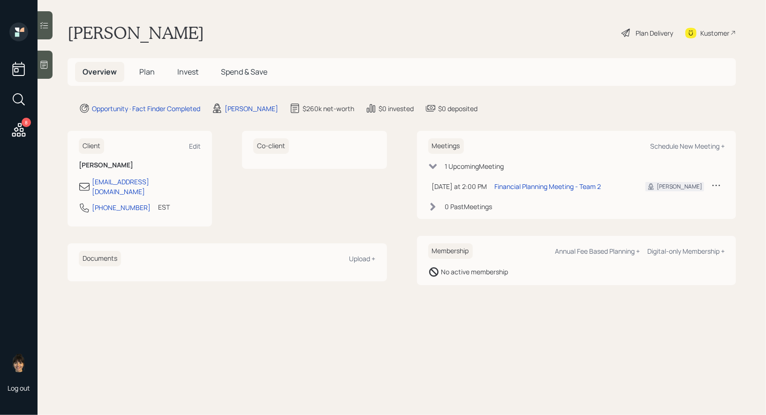
click at [629, 30] on icon at bounding box center [626, 32] width 11 height 11
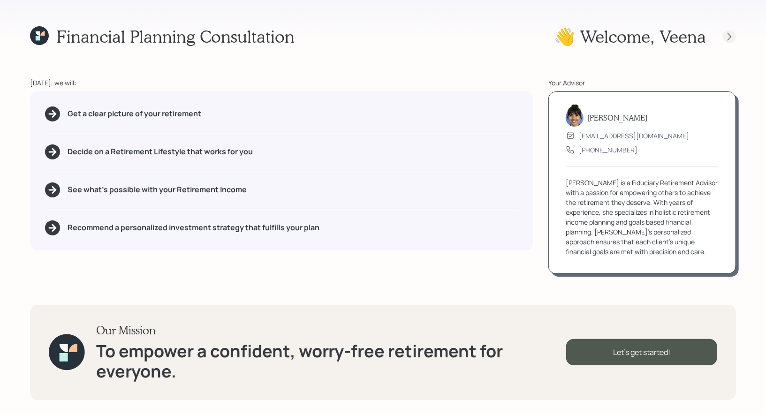
click at [731, 34] on icon at bounding box center [729, 36] width 9 height 9
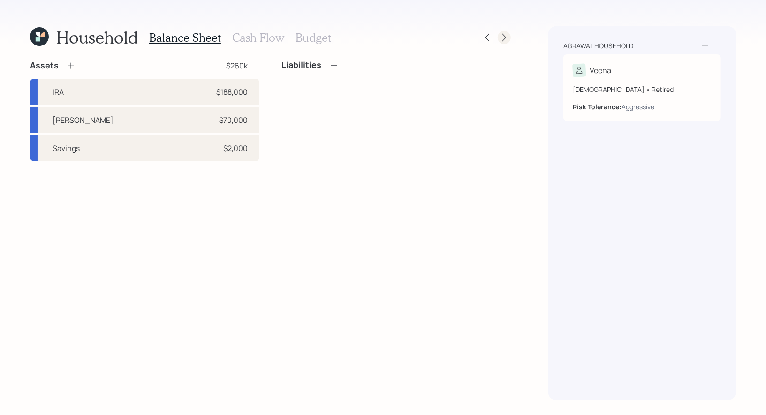
click at [505, 36] on icon at bounding box center [504, 38] width 4 height 8
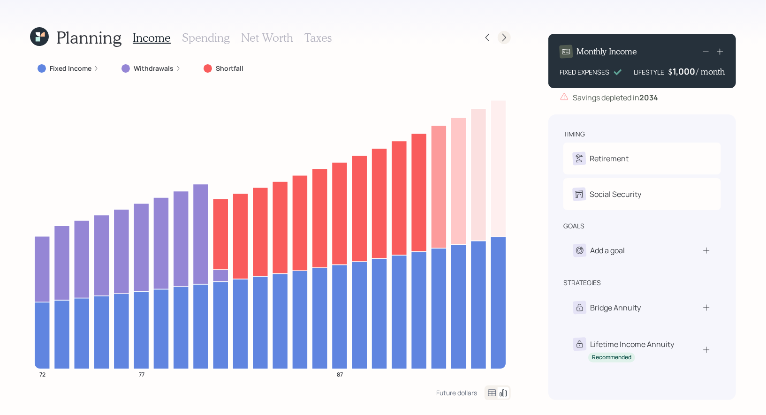
click at [501, 35] on icon at bounding box center [504, 37] width 9 height 9
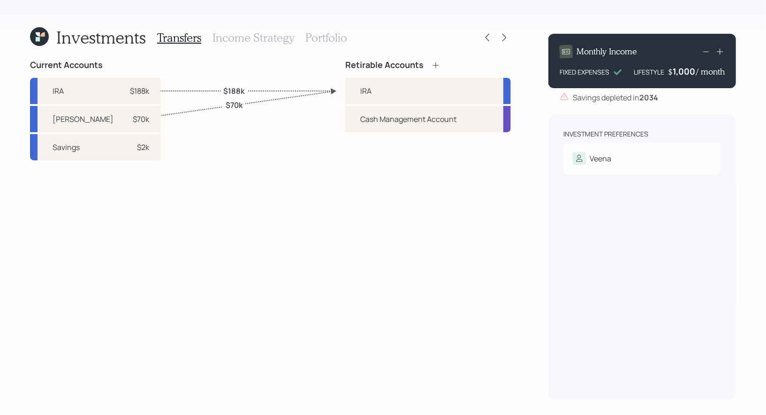
click at [248, 38] on h3 "Income Strategy" at bounding box center [253, 38] width 82 height 14
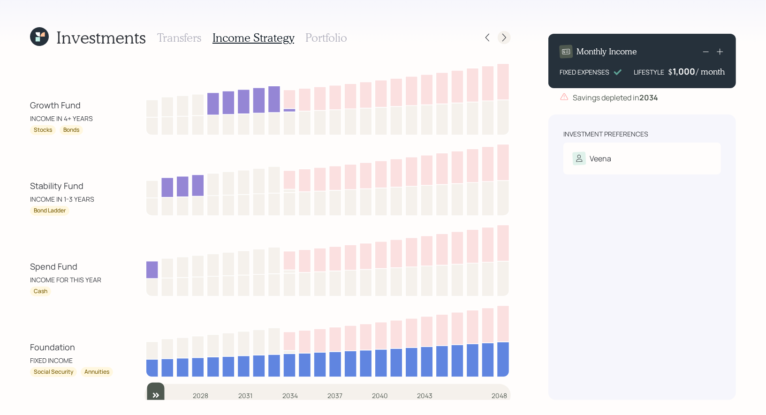
click at [505, 42] on icon at bounding box center [504, 37] width 9 height 9
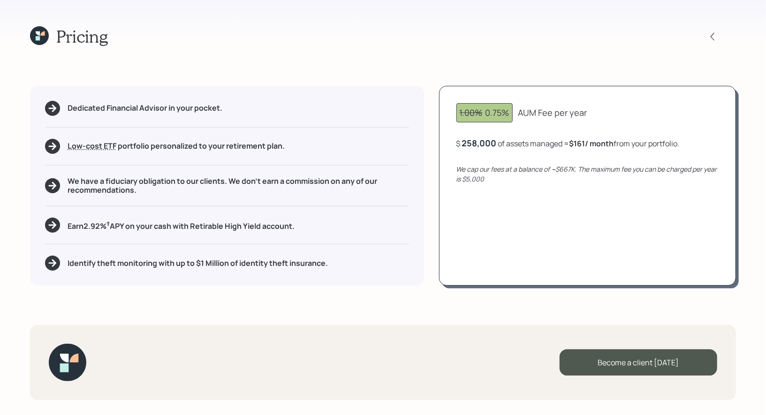
click at [42, 38] on icon at bounding box center [39, 35] width 19 height 19
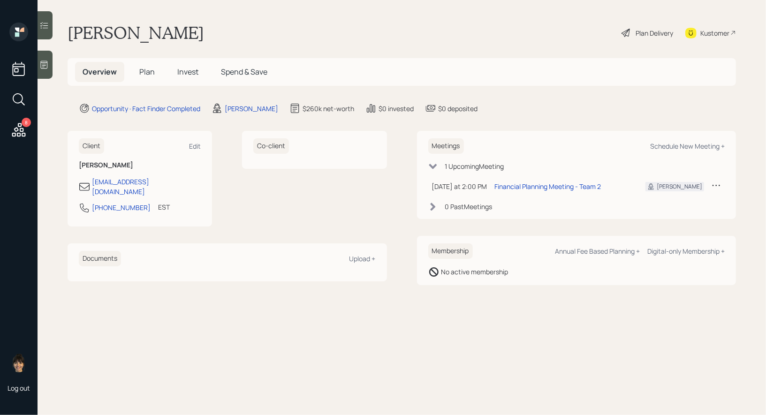
click at [151, 71] on span "Plan" at bounding box center [146, 72] width 15 height 10
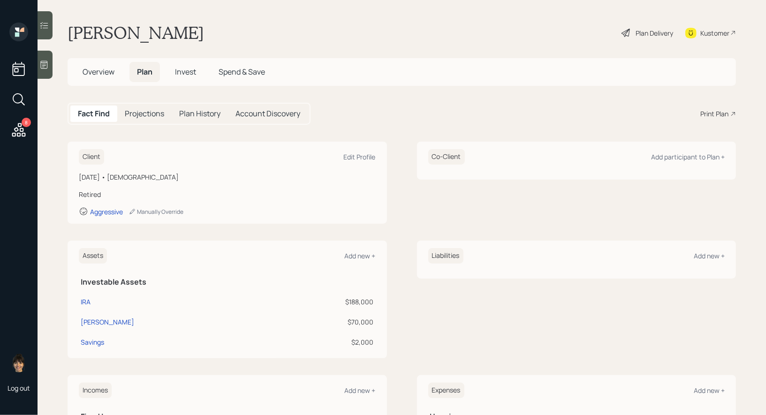
click at [88, 73] on span "Overview" at bounding box center [99, 72] width 32 height 10
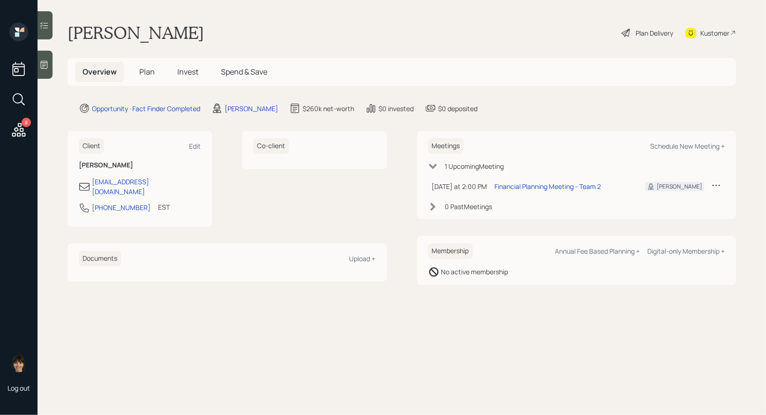
click at [143, 70] on span "Plan" at bounding box center [146, 72] width 15 height 10
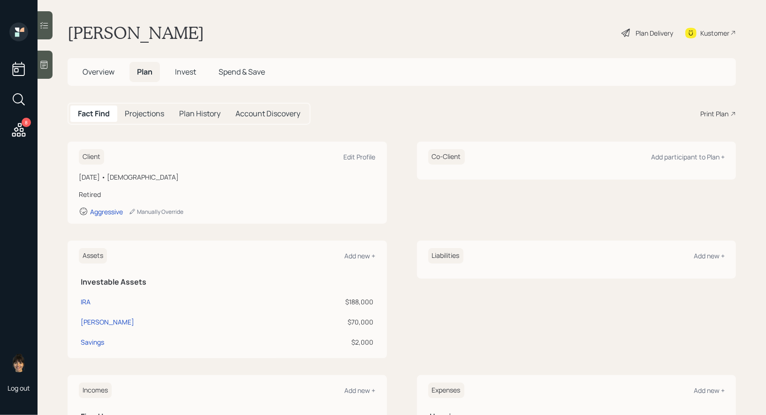
click at [98, 73] on span "Overview" at bounding box center [99, 72] width 32 height 10
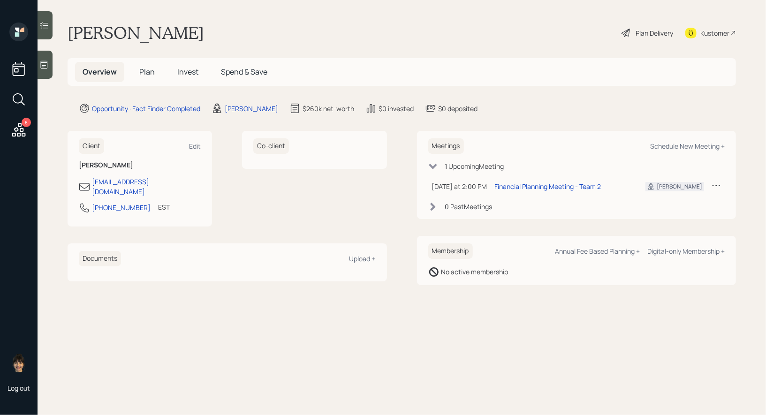
click at [143, 67] on span "Plan" at bounding box center [146, 72] width 15 height 10
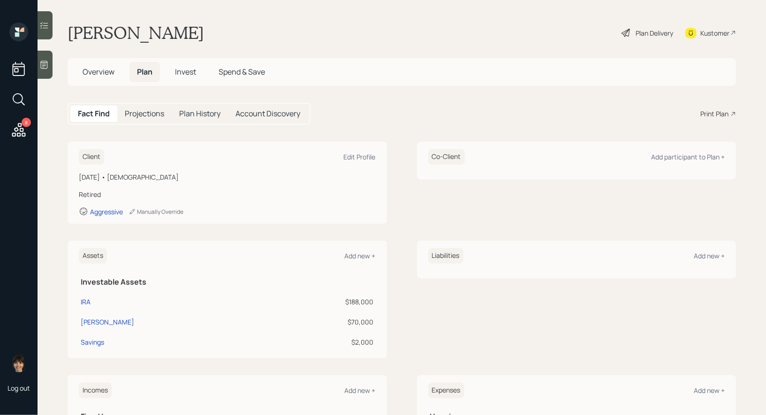
scroll to position [167, 0]
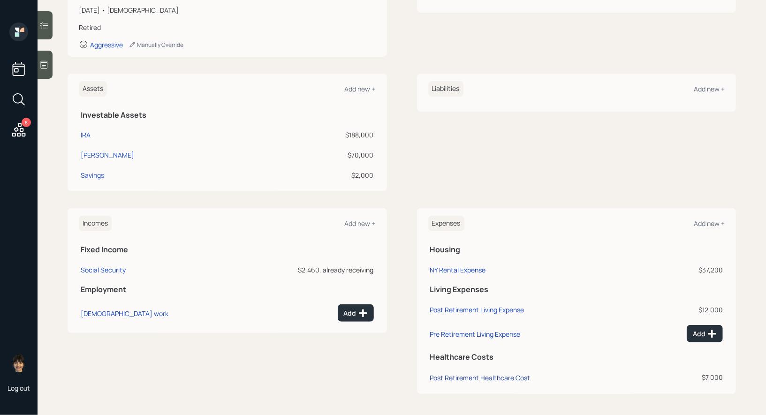
click at [448, 379] on div "Post Retirement Healthcare Cost" at bounding box center [480, 377] width 100 height 9
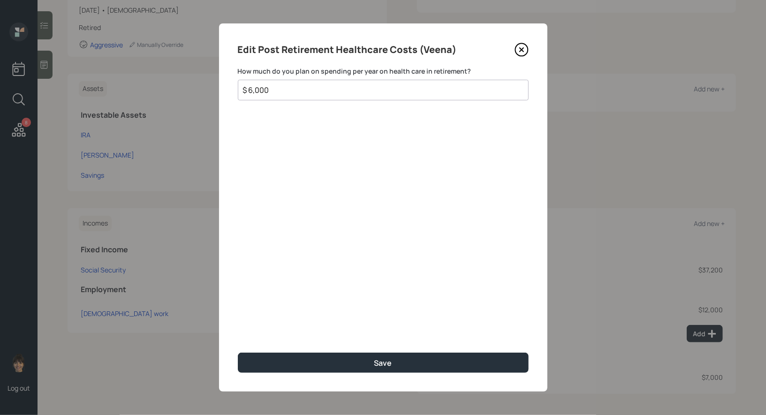
type input "$ 6,000"
click at [523, 46] on icon at bounding box center [522, 50] width 14 height 14
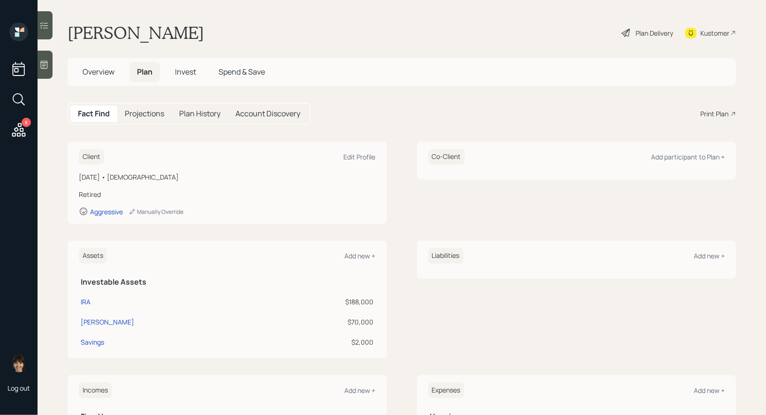
click at [716, 110] on div "Print Plan" at bounding box center [714, 114] width 28 height 10
